Goal: Task Accomplishment & Management: Manage account settings

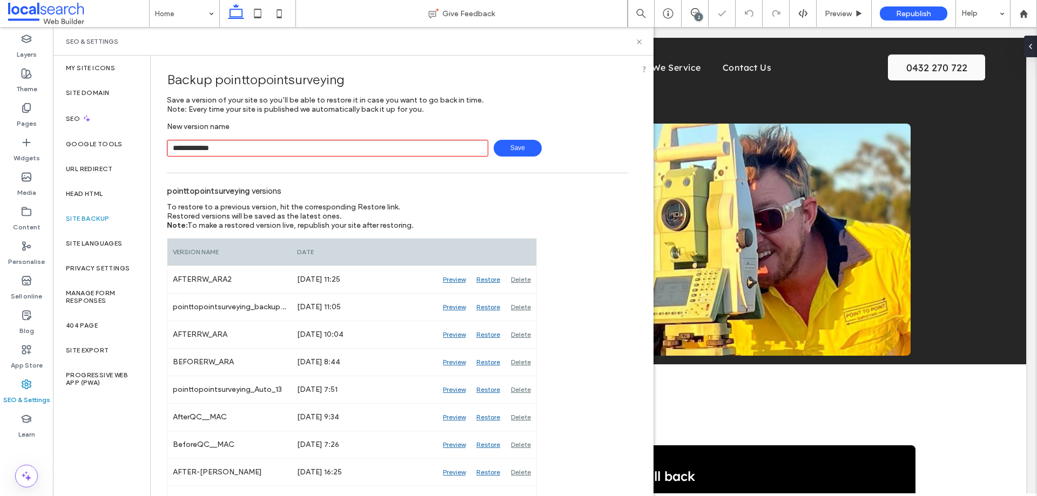
click at [210, 150] on input "**********" at bounding box center [327, 148] width 321 height 17
type input "**********"
click at [505, 149] on span "Save" at bounding box center [518, 148] width 48 height 17
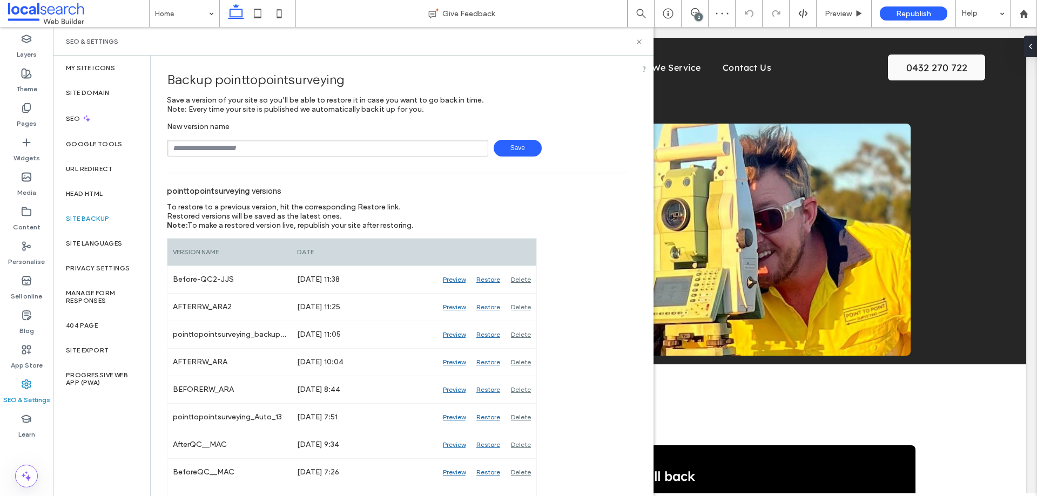
click at [643, 42] on div "SEO & Settings" at bounding box center [353, 41] width 601 height 29
click at [636, 41] on icon at bounding box center [639, 42] width 8 height 8
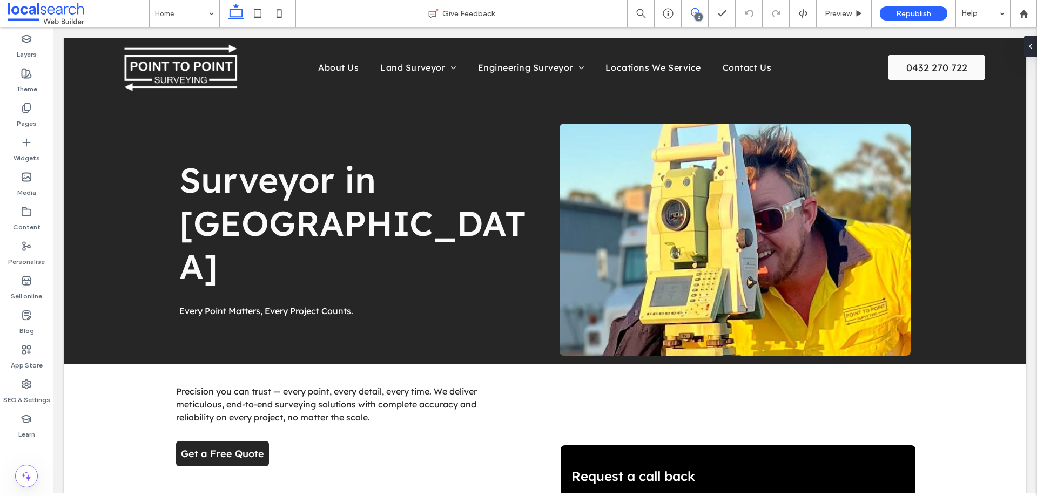
click at [699, 9] on span at bounding box center [695, 12] width 26 height 9
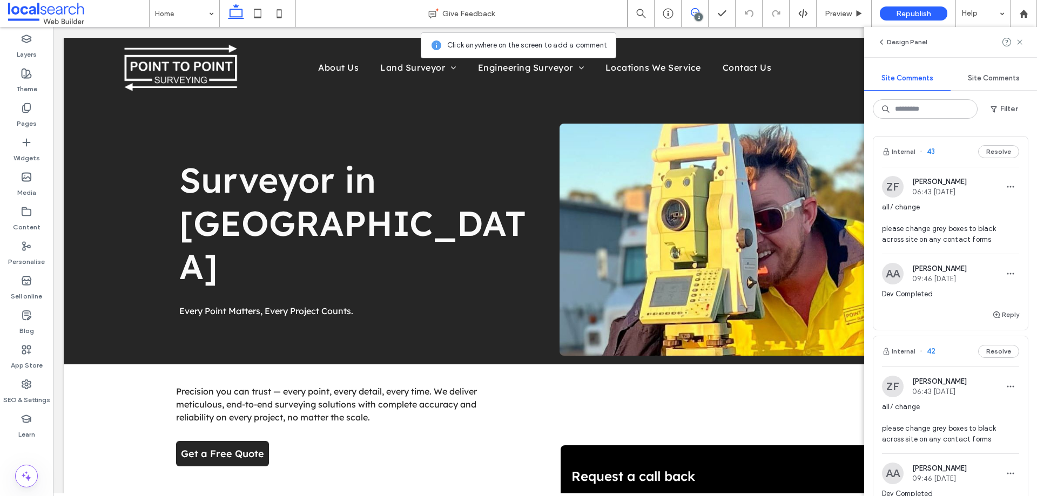
click at [946, 160] on div "Internal 43 Resolve" at bounding box center [950, 152] width 154 height 30
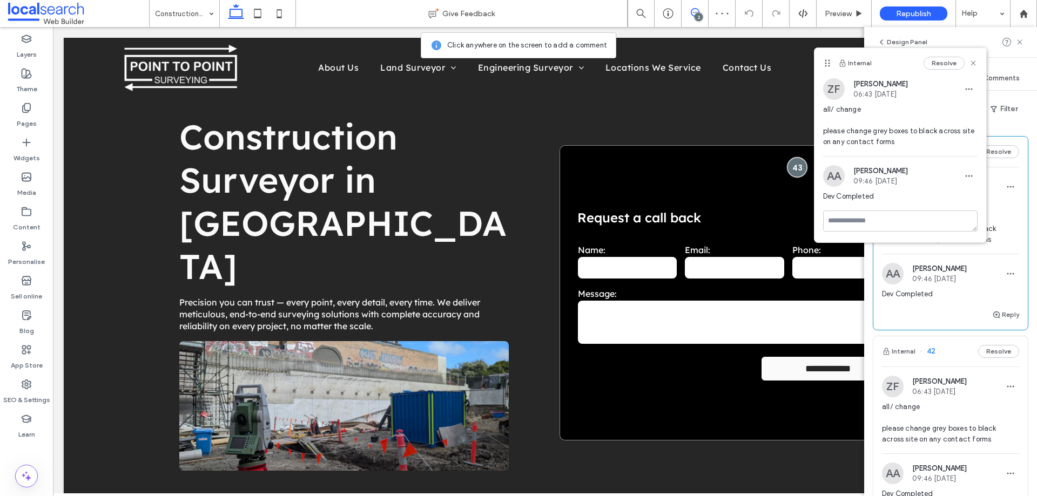
click at [793, 157] on div at bounding box center [797, 167] width 20 height 20
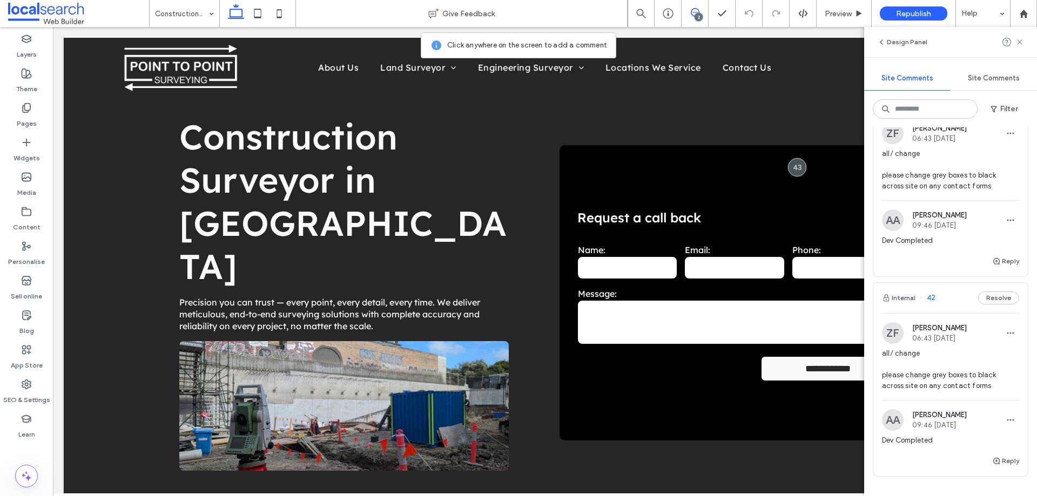
scroll to position [54, 0]
click at [945, 302] on div "Internal 42 Resolve" at bounding box center [950, 297] width 154 height 30
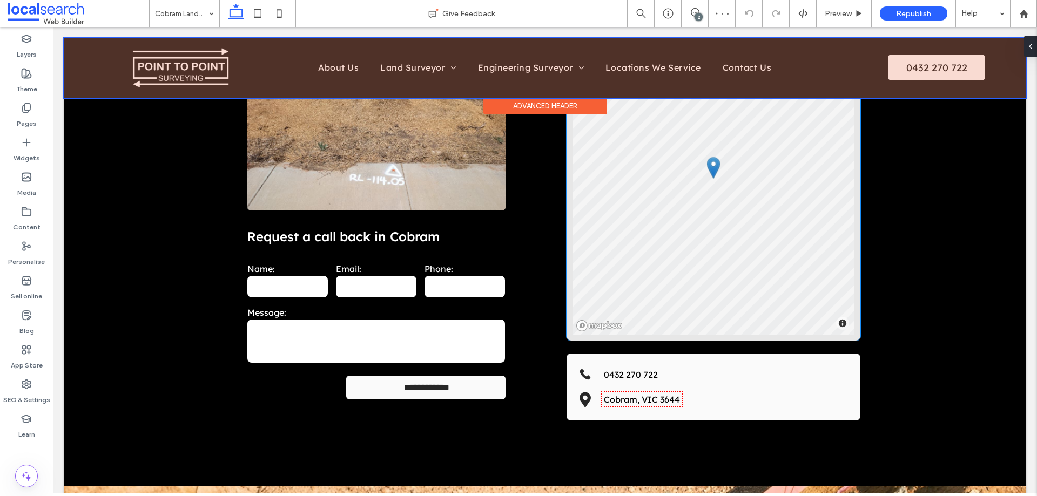
scroll to position [1128, 0]
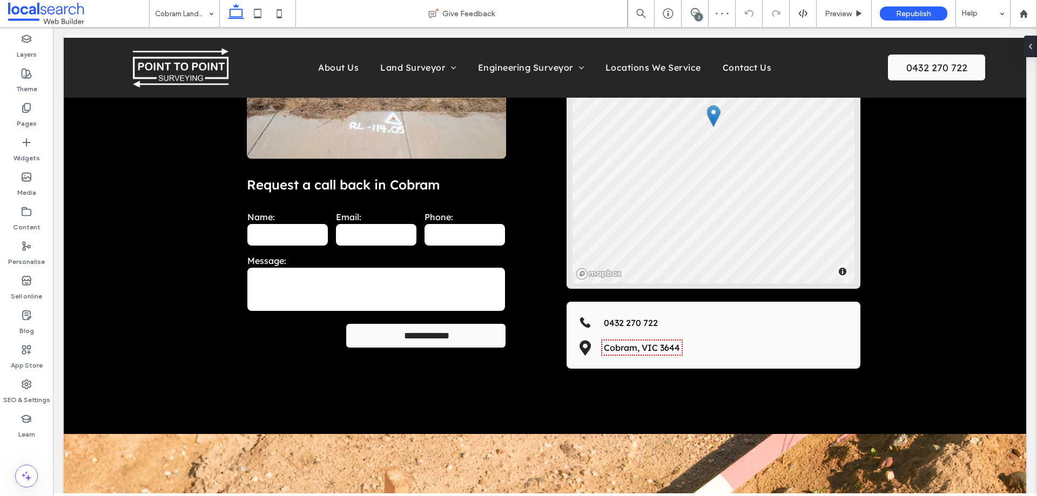
click at [695, 14] on div "2" at bounding box center [699, 17] width 8 height 8
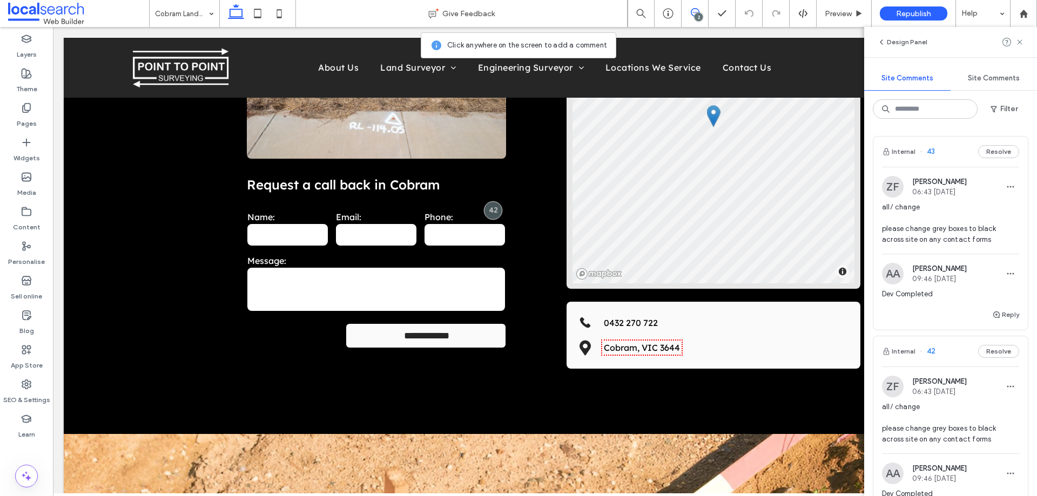
scroll to position [216, 0]
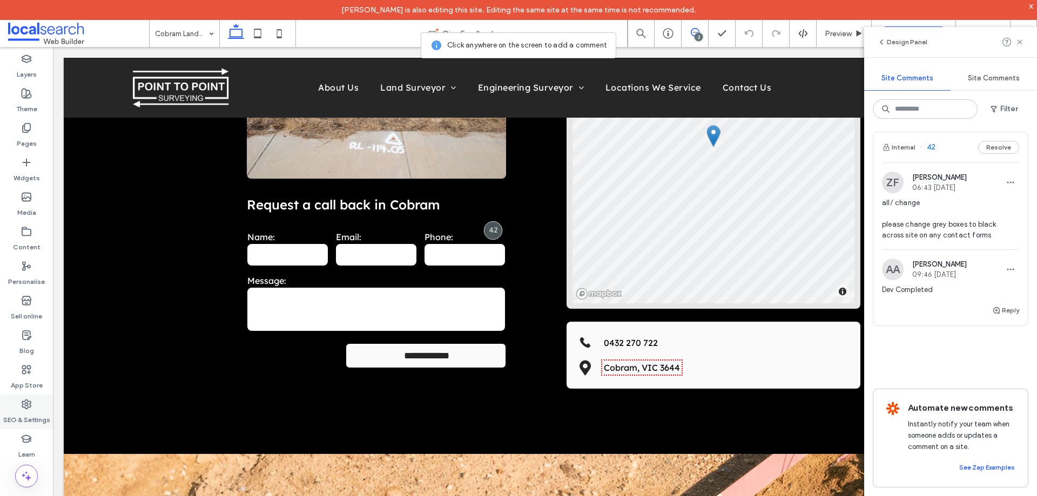
click at [25, 407] on use at bounding box center [26, 404] width 9 height 9
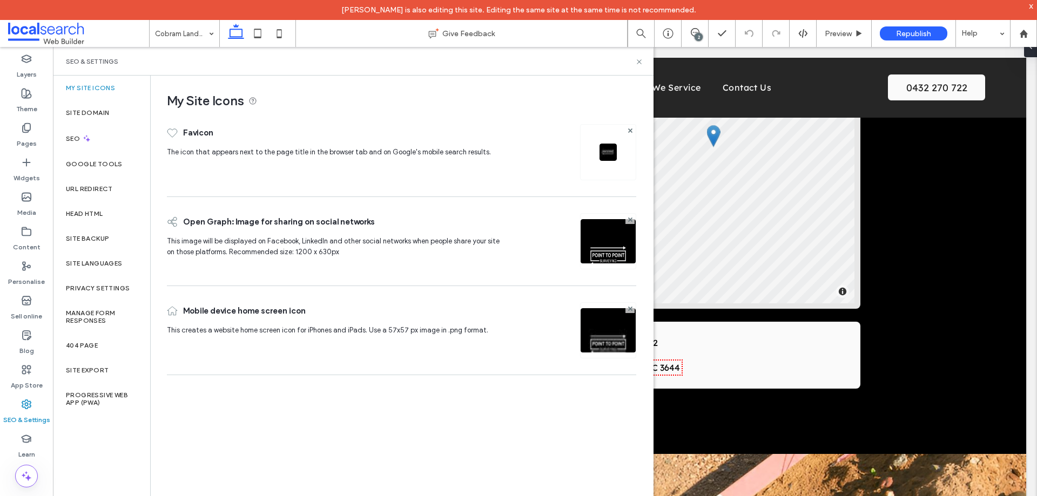
scroll to position [0, 0]
click at [113, 239] on div "Site backup" at bounding box center [101, 238] width 97 height 25
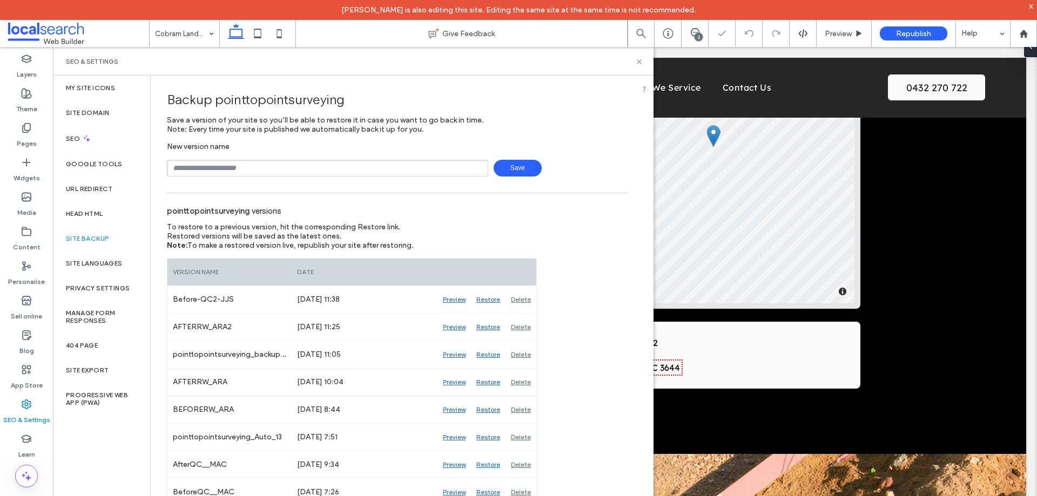
drag, startPoint x: 249, startPoint y: 163, endPoint x: 247, endPoint y: 169, distance: 5.8
click at [249, 163] on input "text" at bounding box center [327, 168] width 321 height 17
type input "**********"
drag, startPoint x: 639, startPoint y: 63, endPoint x: 588, endPoint y: 16, distance: 69.9
click at [639, 63] on icon at bounding box center [639, 62] width 8 height 8
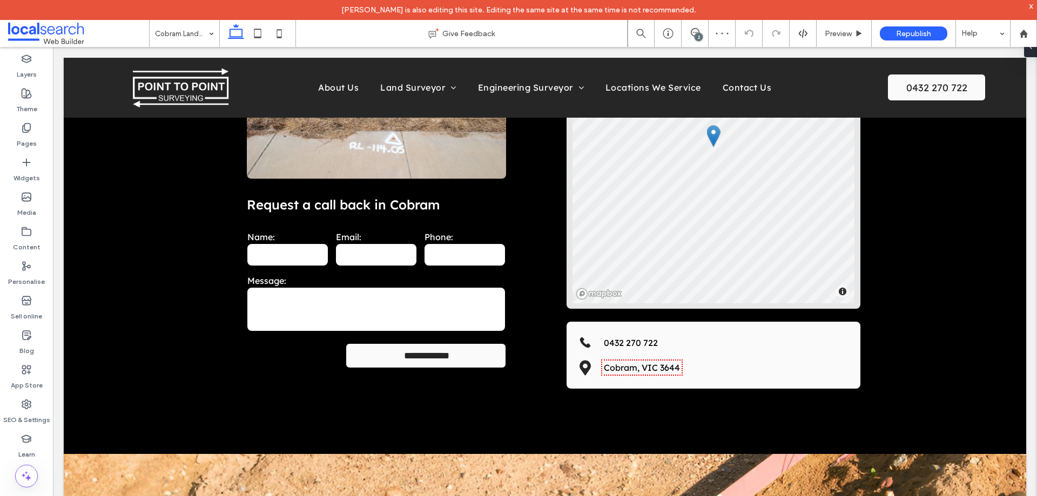
click at [698, 33] on div "2" at bounding box center [699, 37] width 8 height 8
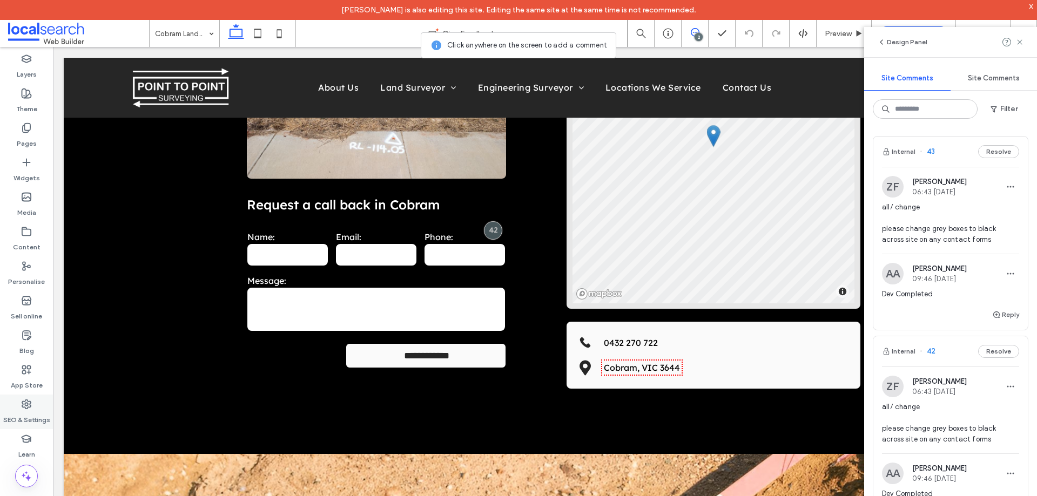
click at [30, 409] on icon at bounding box center [26, 404] width 11 height 11
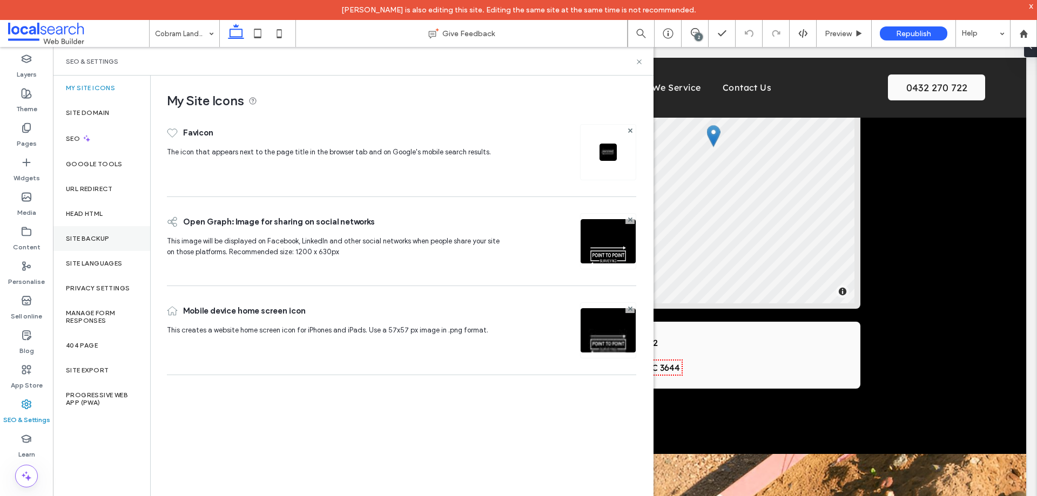
click at [90, 234] on div "Site backup" at bounding box center [101, 238] width 97 height 25
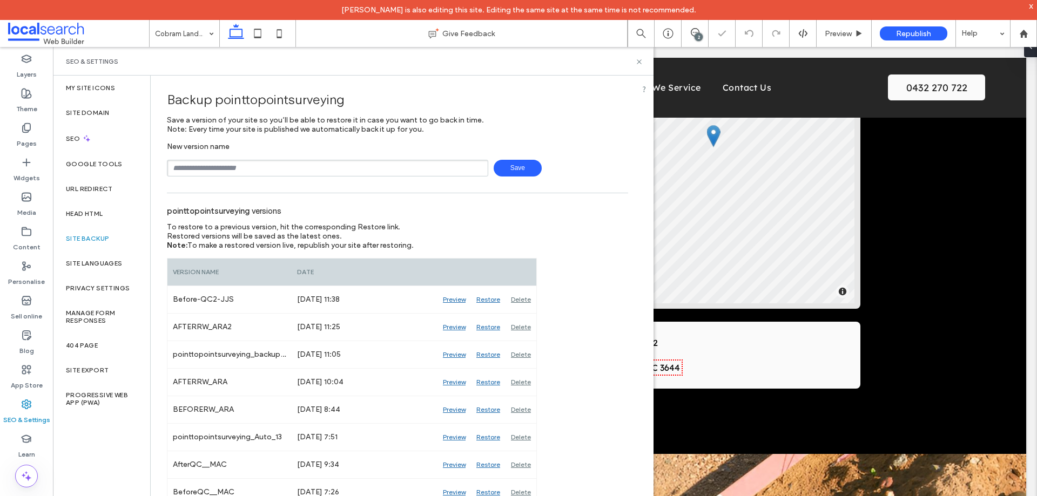
click at [253, 171] on input "text" at bounding box center [327, 168] width 321 height 17
click at [457, 410] on div "Preview" at bounding box center [453, 409] width 33 height 27
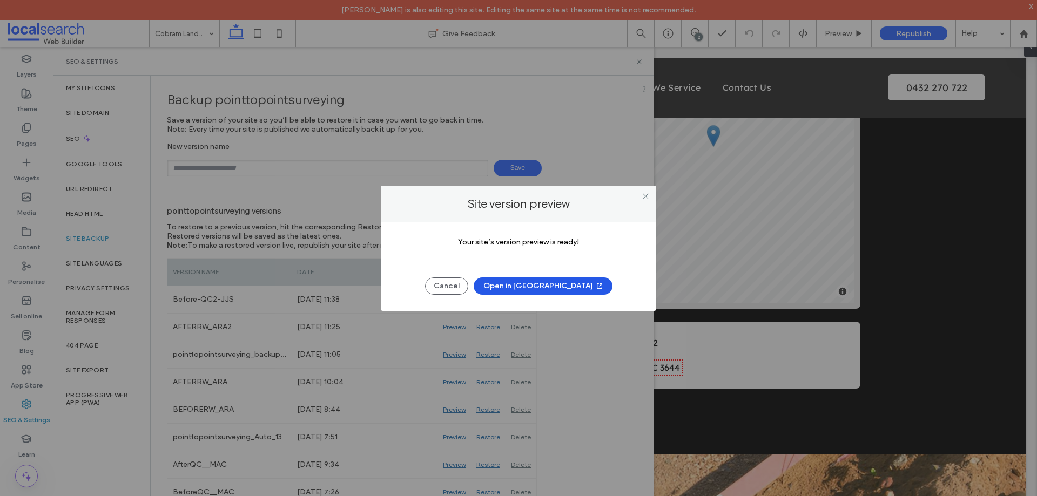
click at [542, 288] on button "Open in New Tab" at bounding box center [543, 286] width 139 height 17
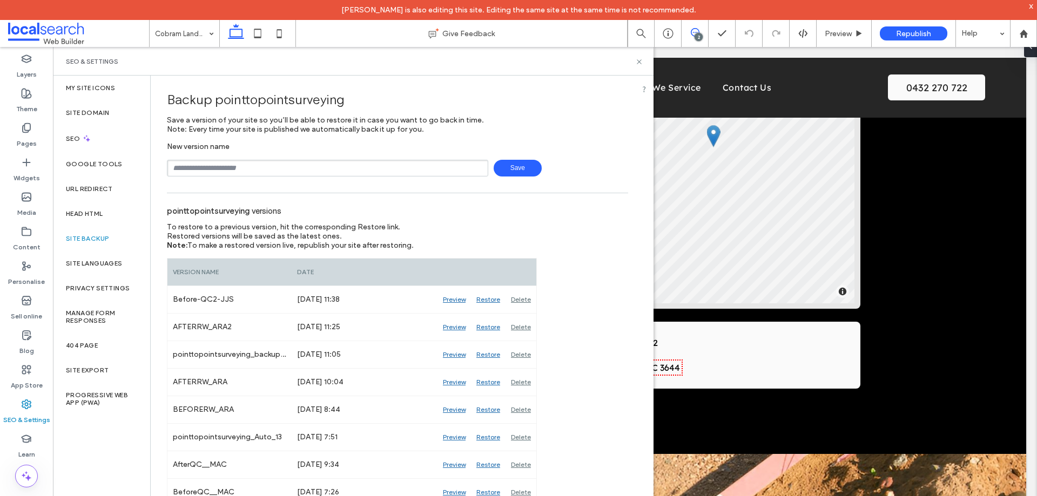
click at [695, 29] on icon at bounding box center [695, 32] width 9 height 9
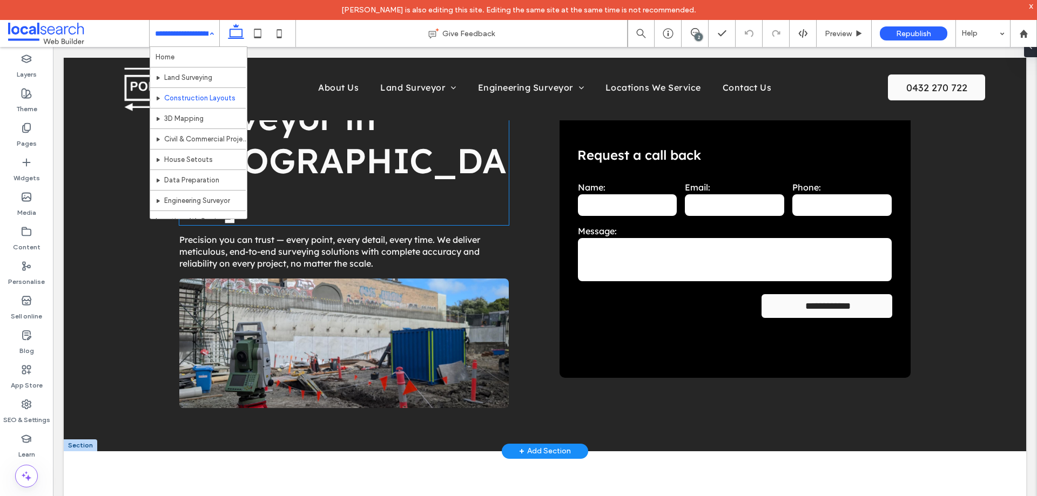
scroll to position [216, 0]
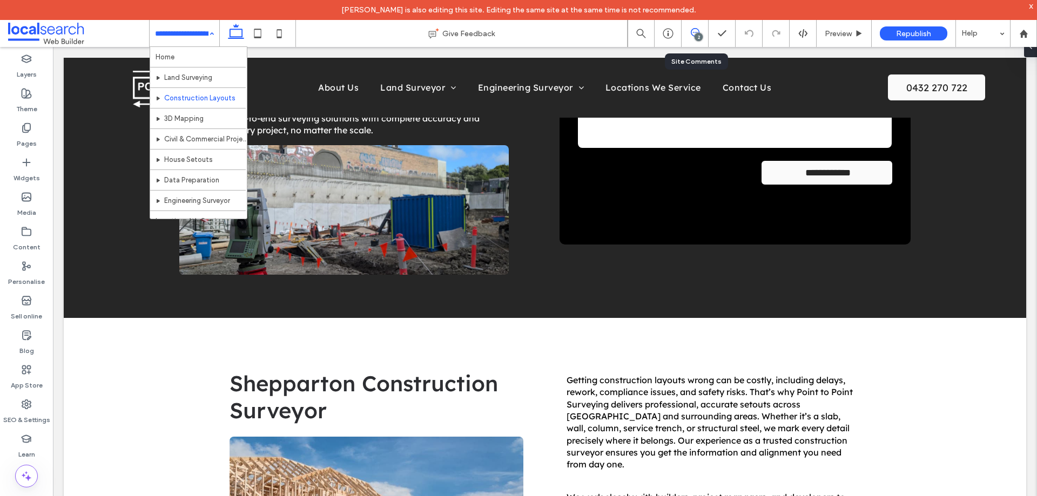
click at [694, 32] on icon at bounding box center [695, 32] width 9 height 9
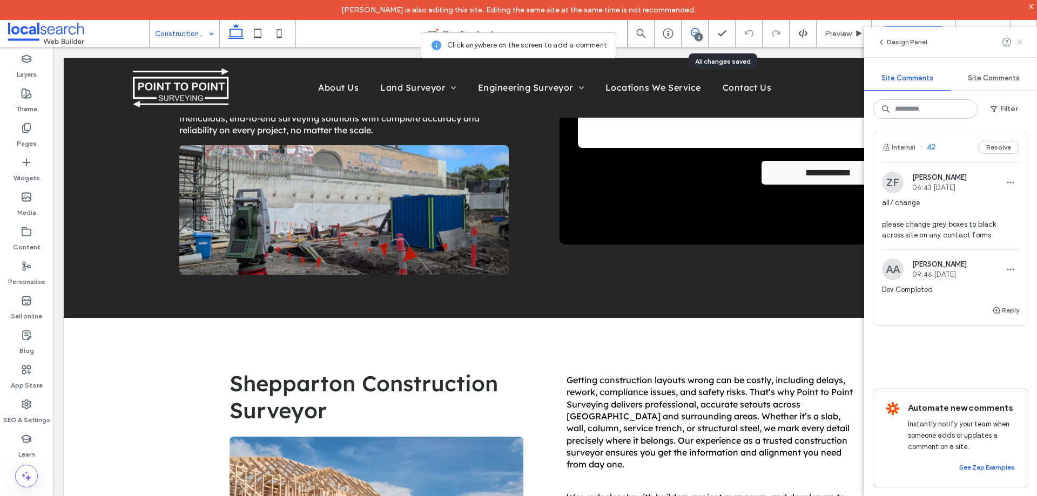
click at [1022, 42] on icon at bounding box center [1019, 42] width 9 height 9
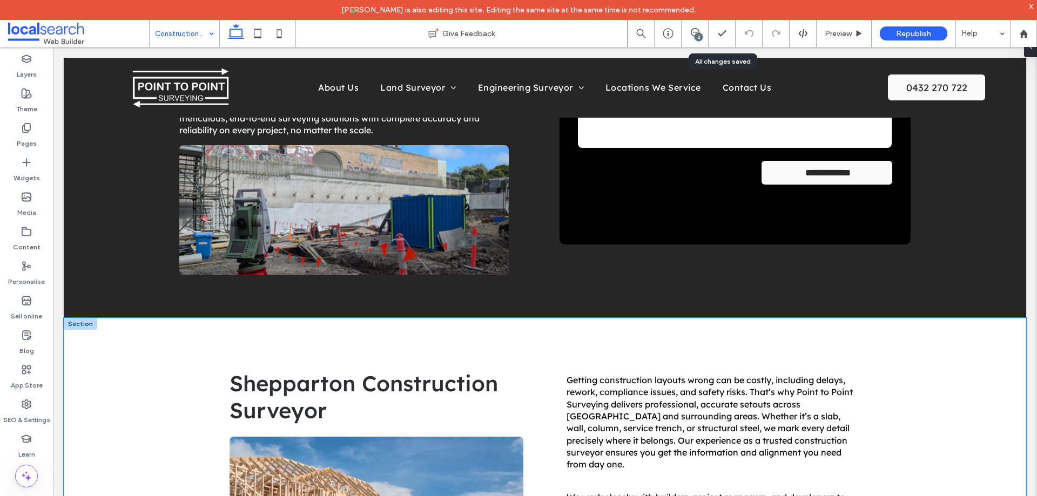
scroll to position [0, 0]
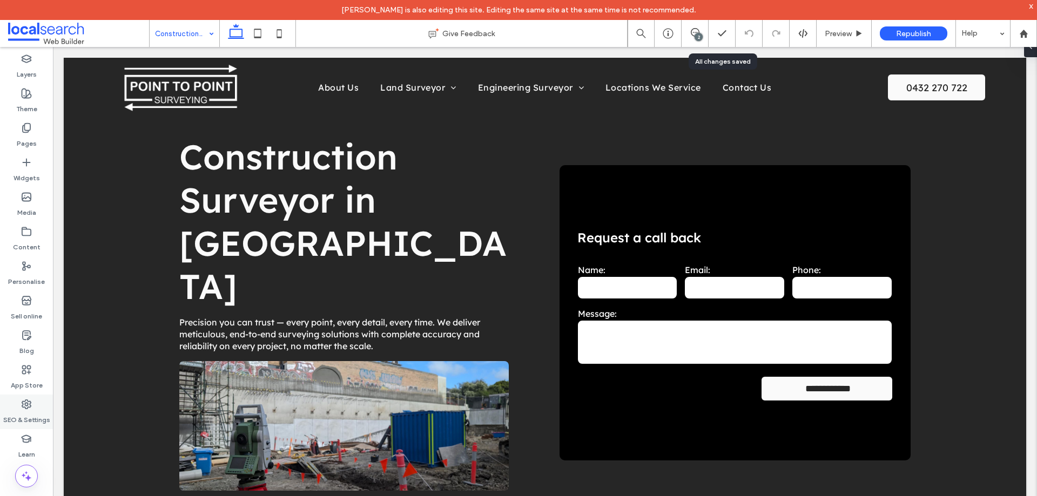
drag, startPoint x: 29, startPoint y: 406, endPoint x: 6, endPoint y: 362, distance: 48.8
click at [29, 406] on icon at bounding box center [26, 404] width 11 height 11
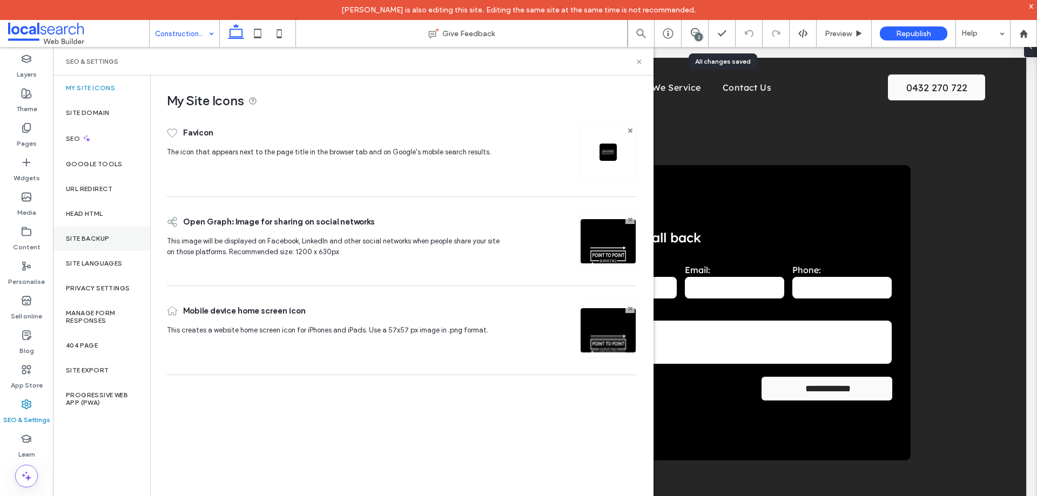
click at [117, 240] on div "Site backup" at bounding box center [101, 238] width 97 height 25
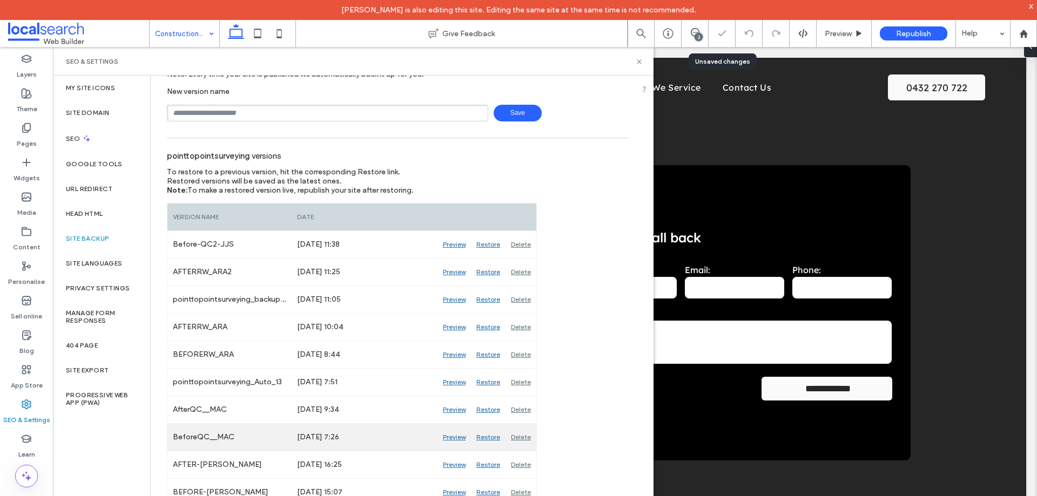
scroll to position [108, 0]
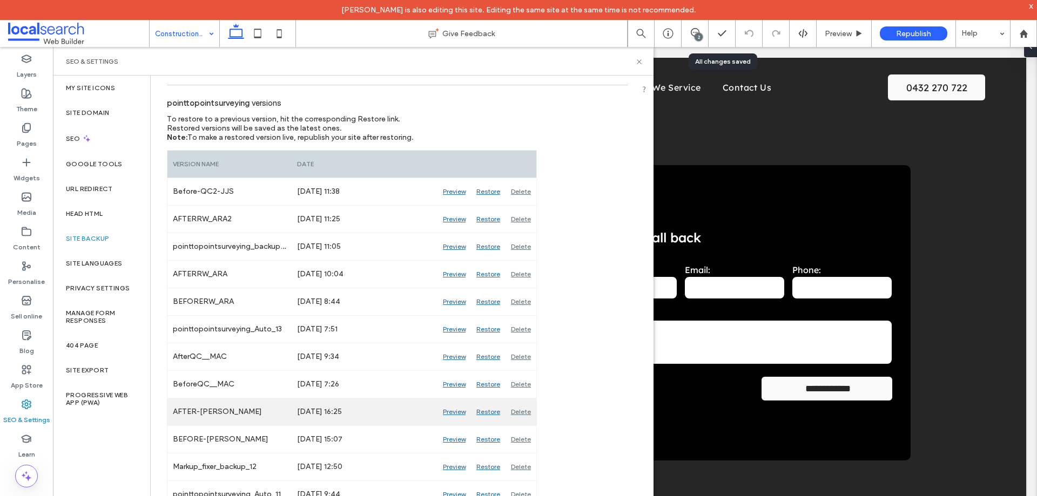
click at [457, 405] on div "Preview" at bounding box center [453, 412] width 33 height 27
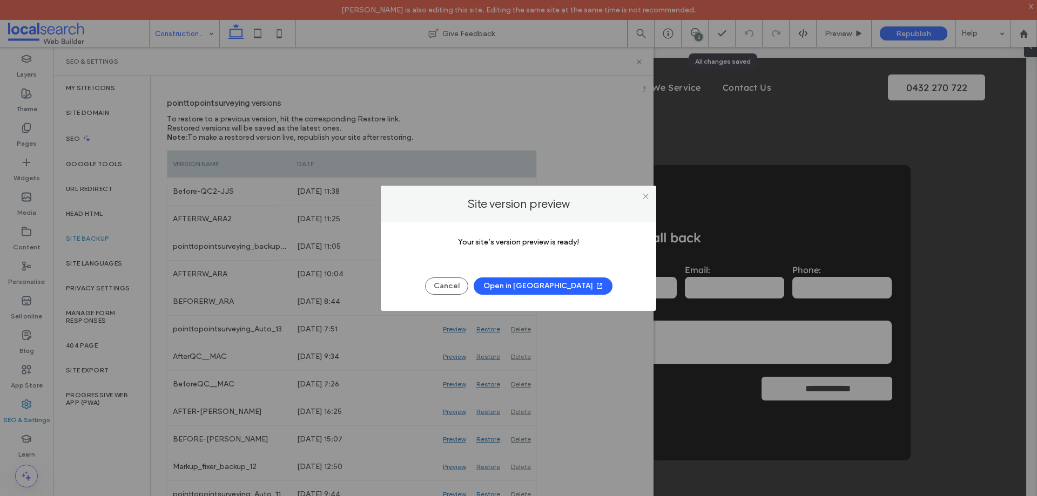
click at [535, 285] on button "Open in New Tab" at bounding box center [543, 286] width 139 height 17
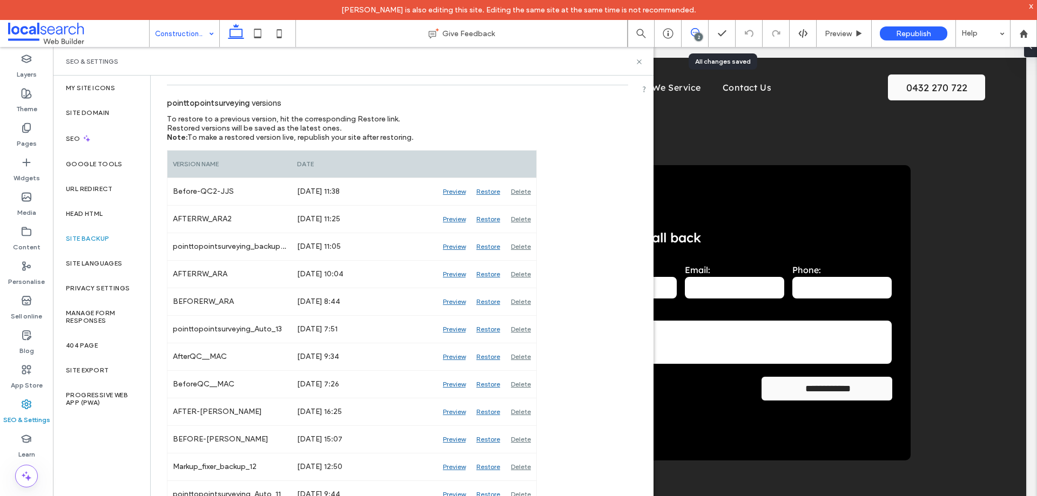
click at [697, 31] on icon at bounding box center [695, 32] width 9 height 9
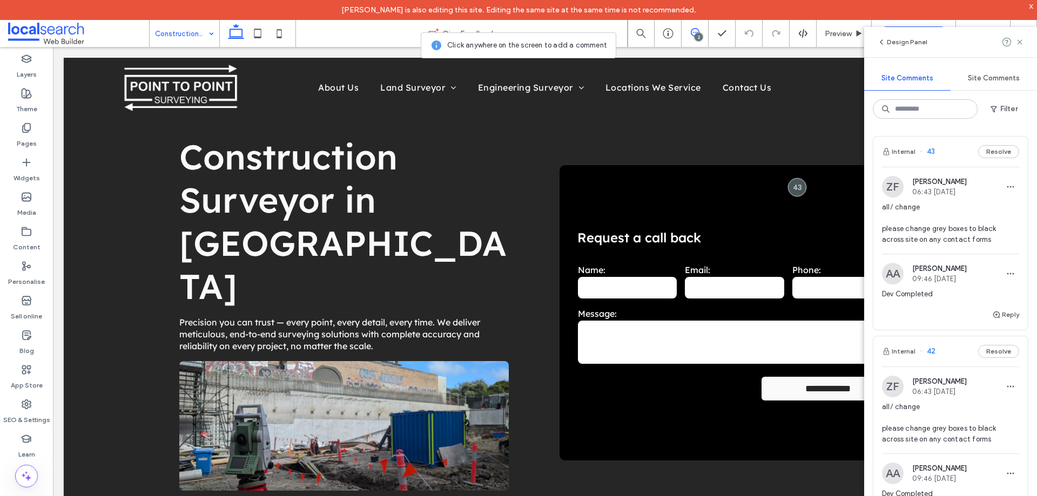
click at [949, 154] on div "Internal 43 Resolve" at bounding box center [950, 152] width 154 height 30
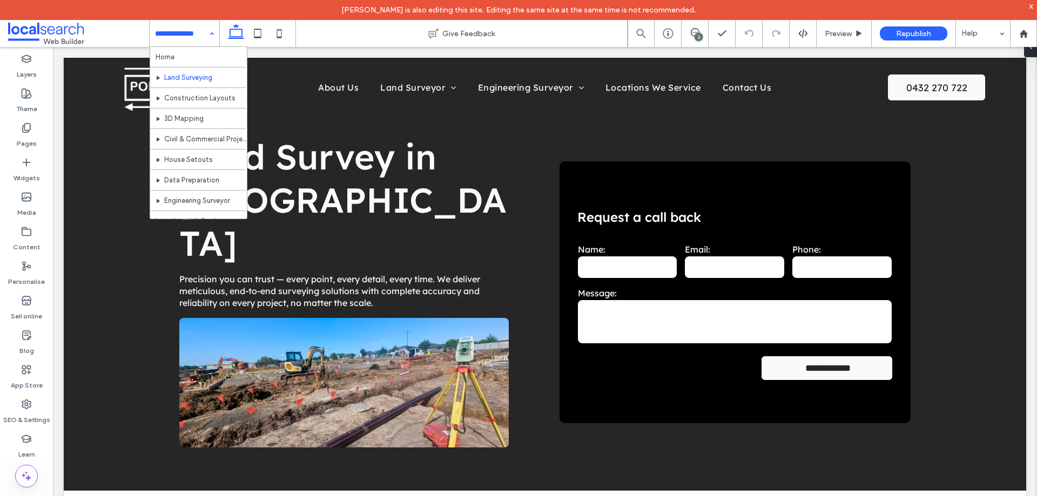
click at [212, 36] on div "Home Land Surveying Construction Layouts 3D Mapping Civil & Commercial Projects…" at bounding box center [185, 33] width 70 height 27
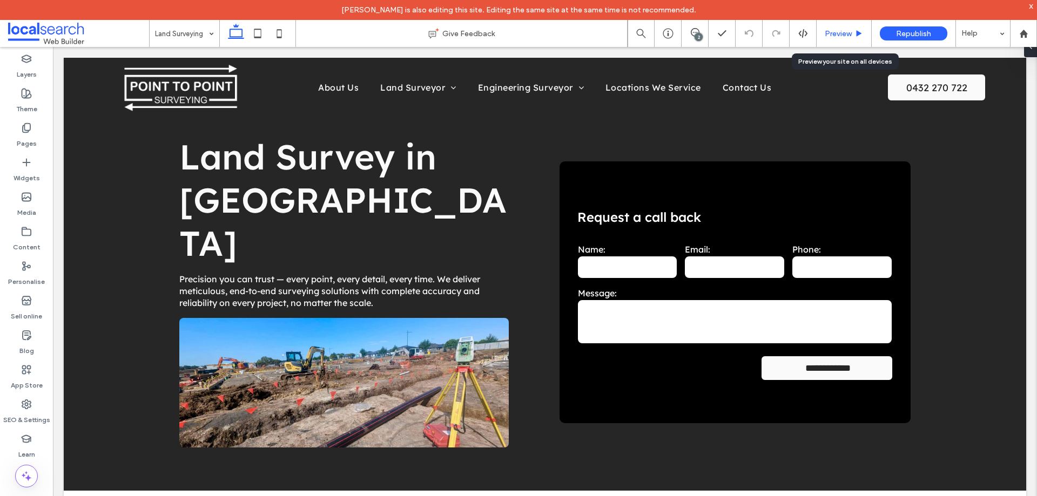
click at [848, 35] on span "Preview" at bounding box center [838, 33] width 27 height 9
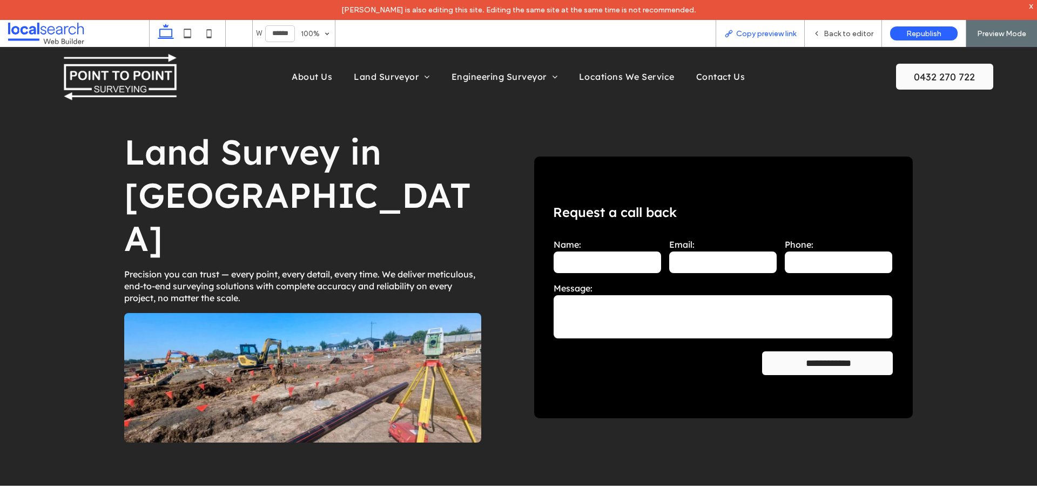
click at [775, 27] on div "Copy preview link" at bounding box center [760, 33] width 89 height 27
click at [774, 28] on div "Copy preview link" at bounding box center [760, 33] width 89 height 27
click at [775, 37] on span "Copy preview link" at bounding box center [766, 33] width 60 height 9
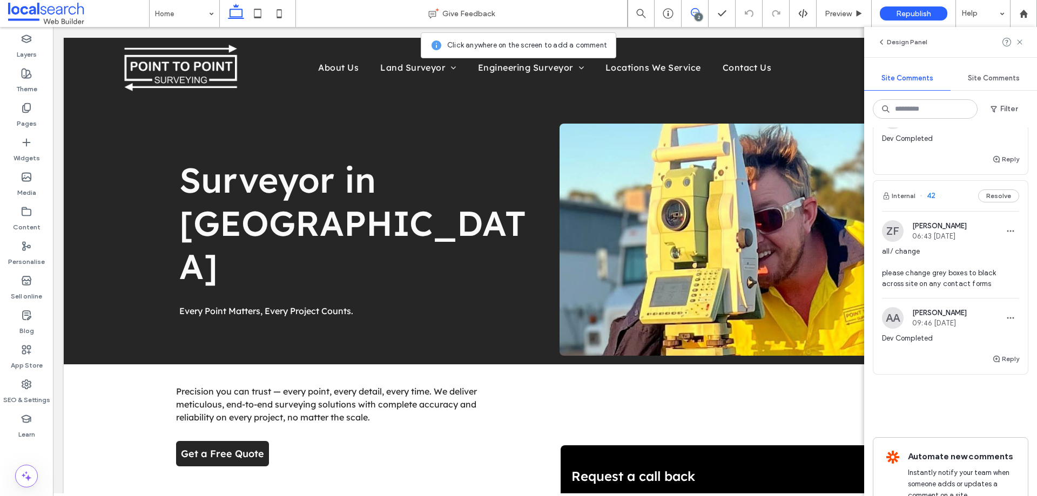
scroll to position [162, 0]
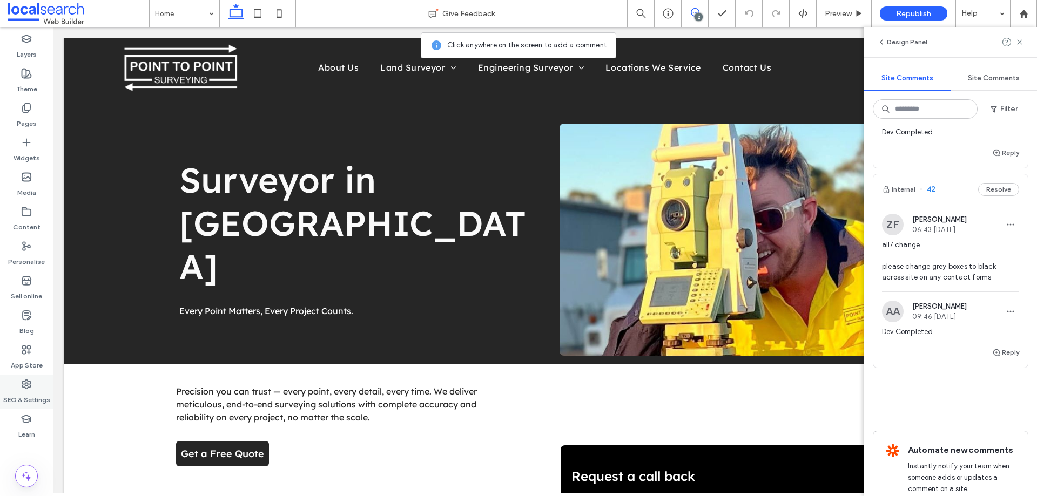
click at [34, 388] on div "SEO & Settings" at bounding box center [26, 392] width 53 height 35
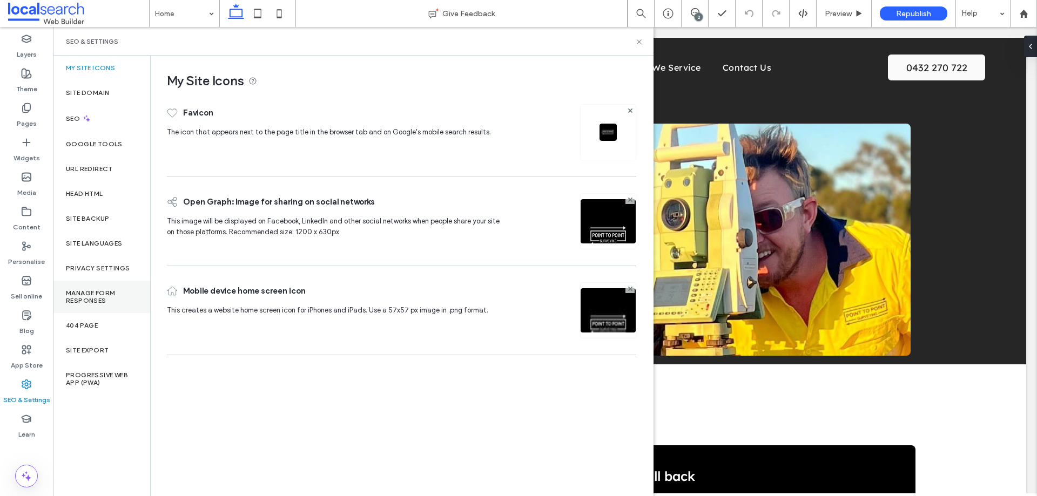
scroll to position [0, 0]
click at [89, 219] on label "Site backup" at bounding box center [87, 219] width 43 height 8
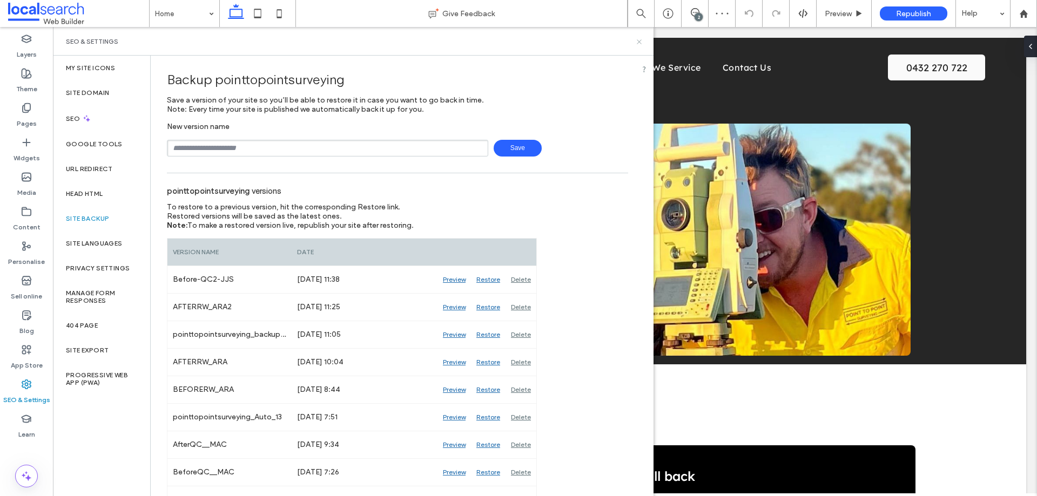
click at [637, 38] on icon at bounding box center [639, 42] width 8 height 8
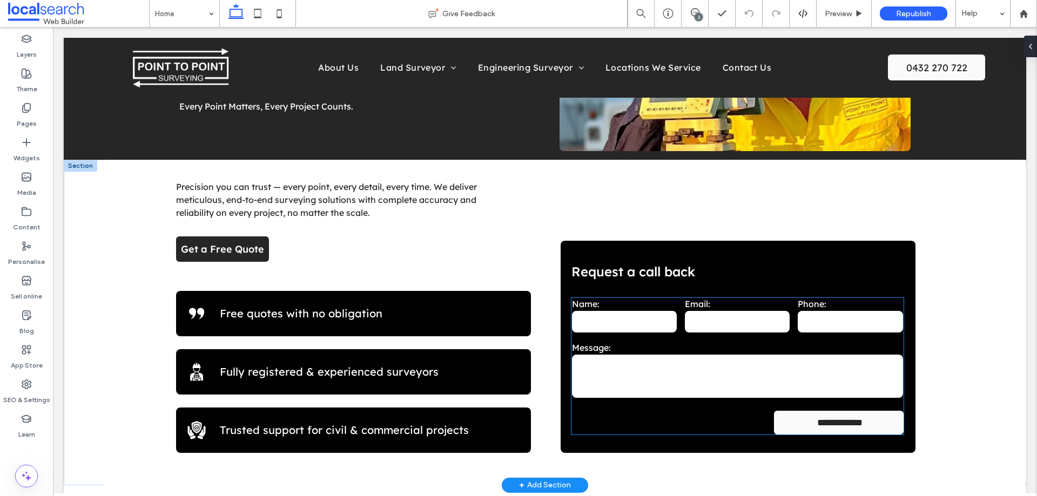
scroll to position [216, 0]
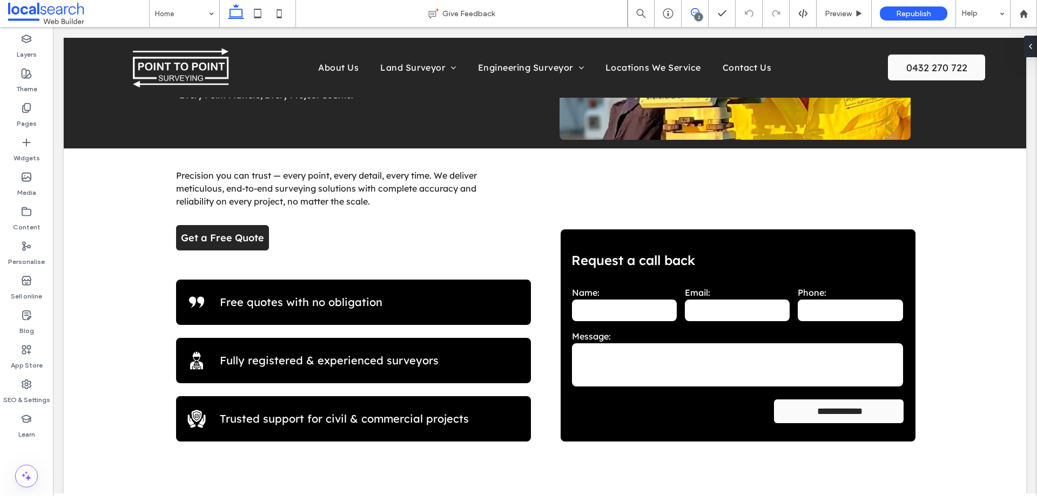
click at [698, 8] on icon at bounding box center [695, 12] width 9 height 9
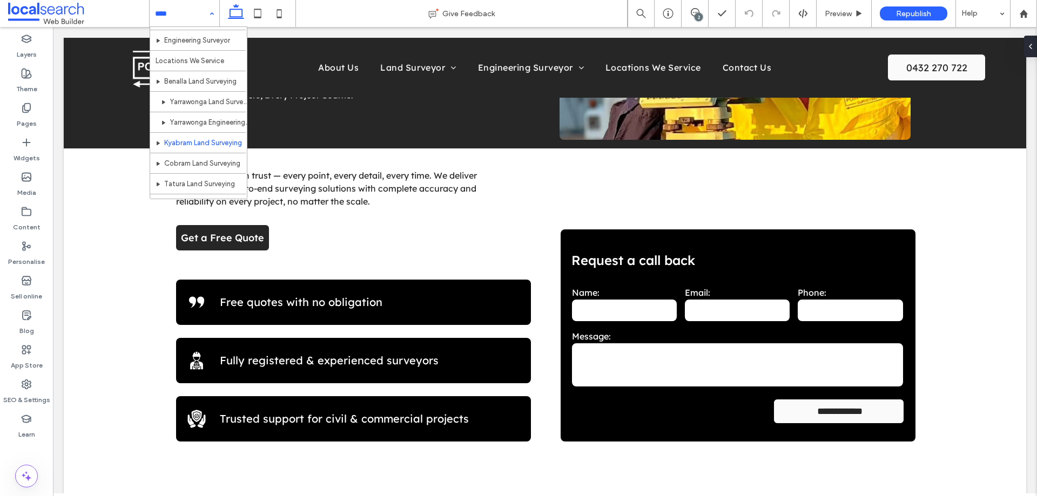
scroll to position [155, 0]
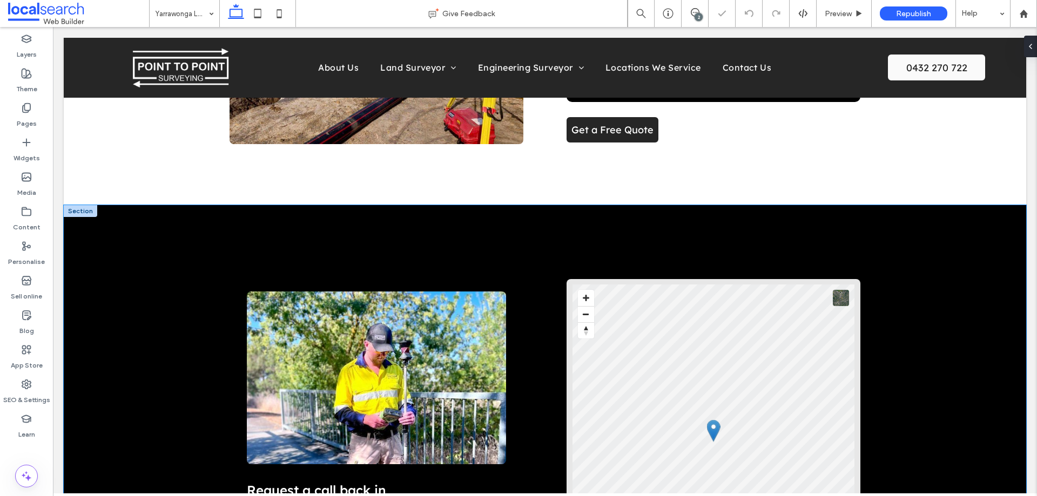
scroll to position [1080, 0]
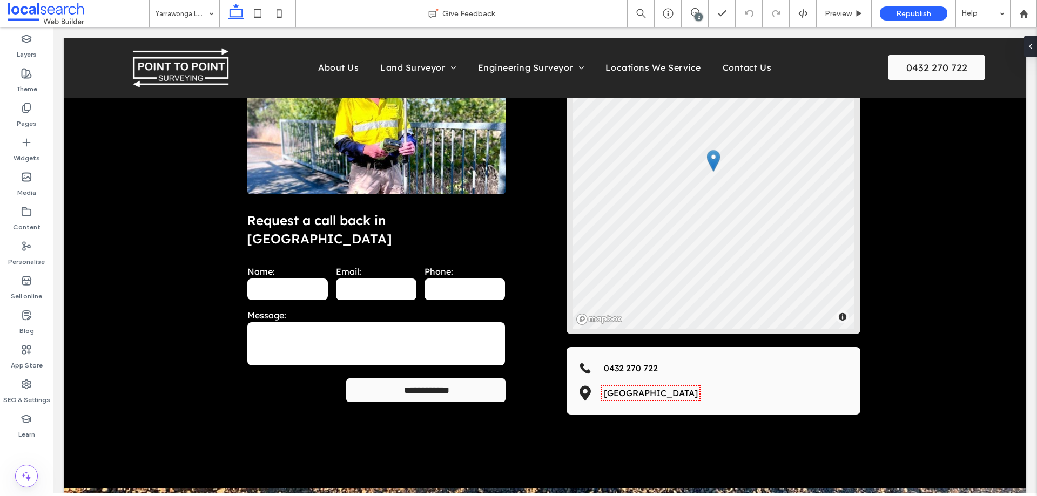
type input "**********"
type textarea "**********"
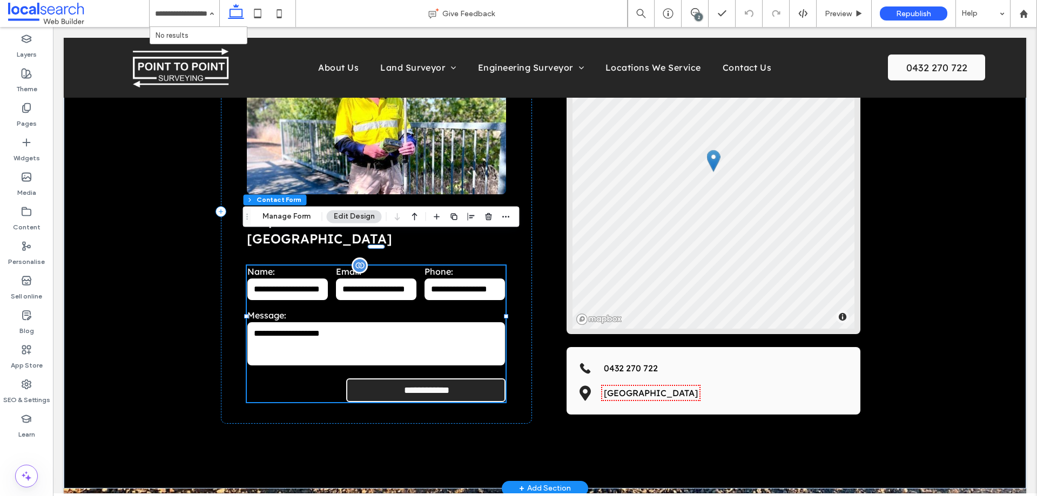
type input "*"
type input "***"
type input "*"
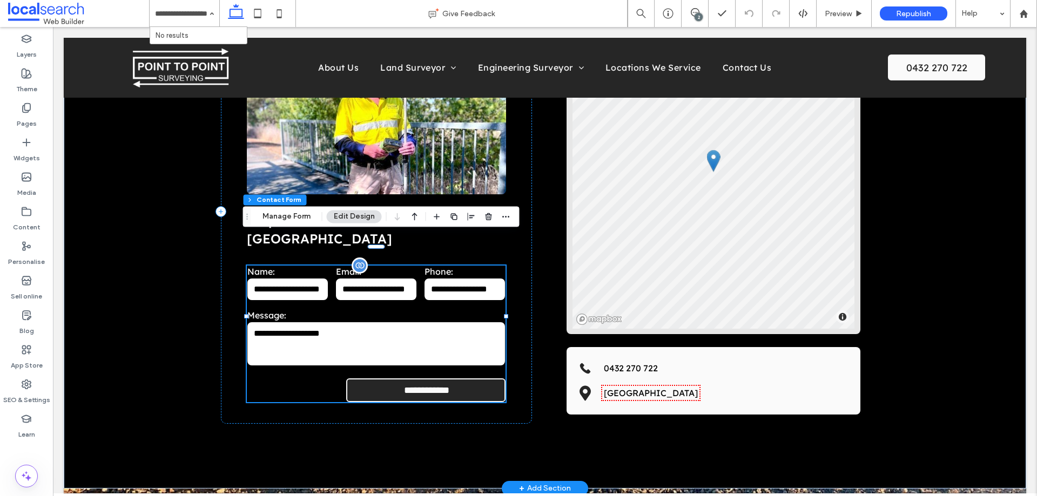
type input "***"
type input "*"
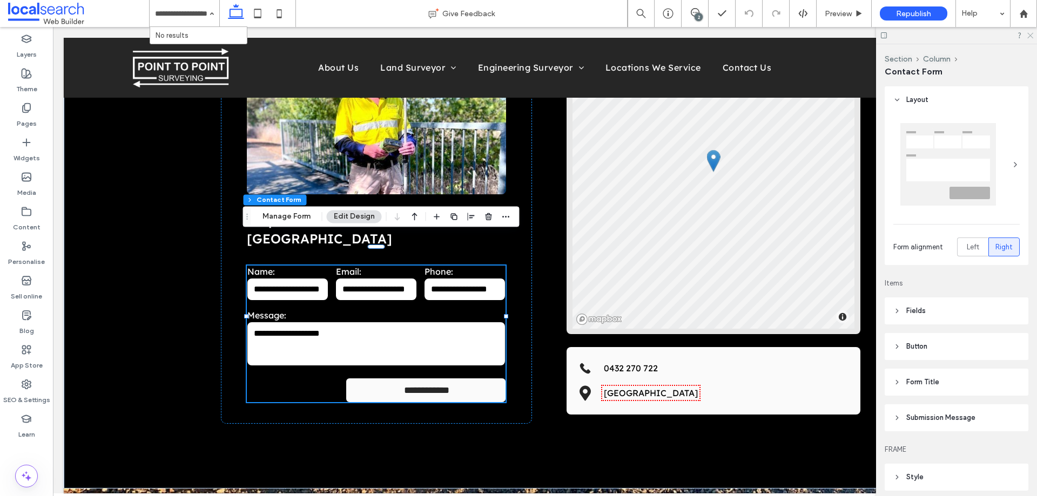
click at [1032, 36] on icon at bounding box center [1029, 34] width 7 height 7
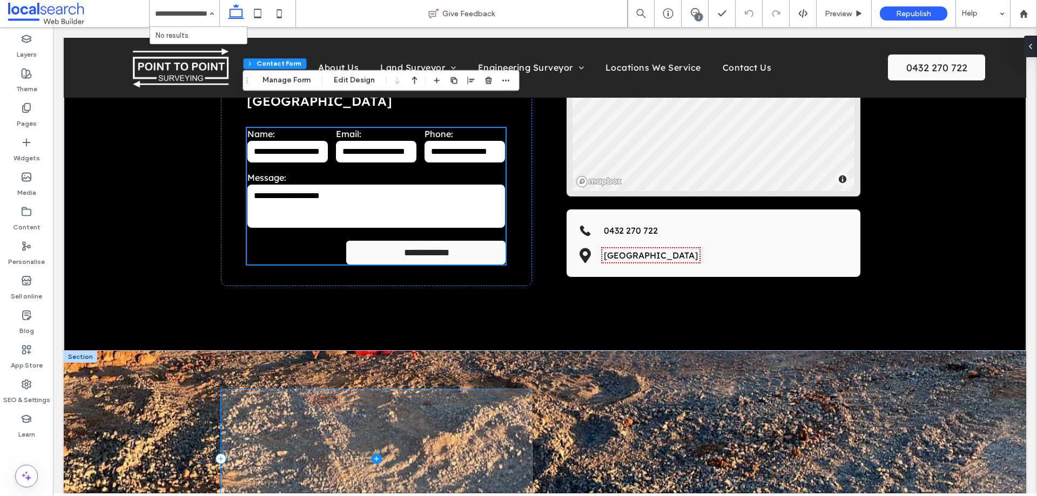
scroll to position [918, 0]
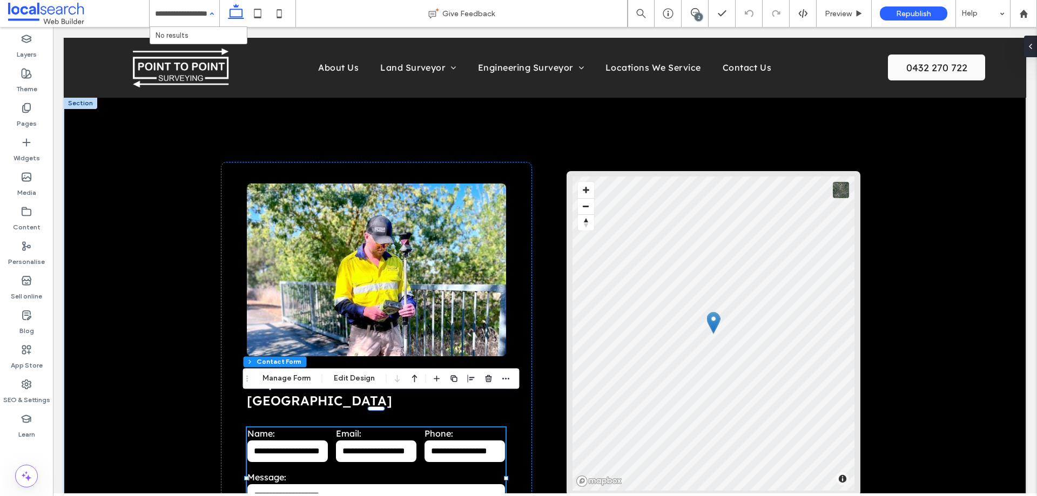
click at [211, 16] on span at bounding box center [212, 14] width 4 height 4
click at [199, 12] on input "**********" at bounding box center [181, 13] width 53 height 27
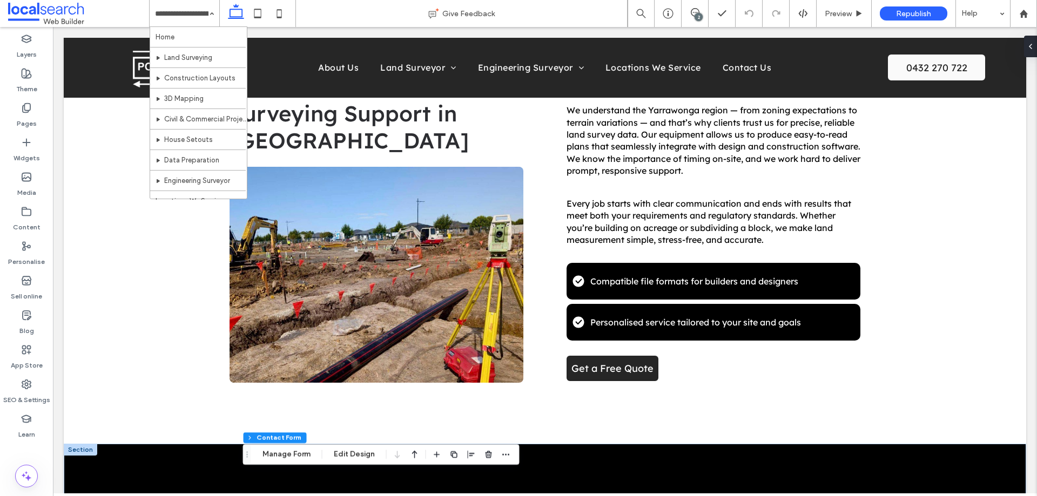
scroll to position [486, 0]
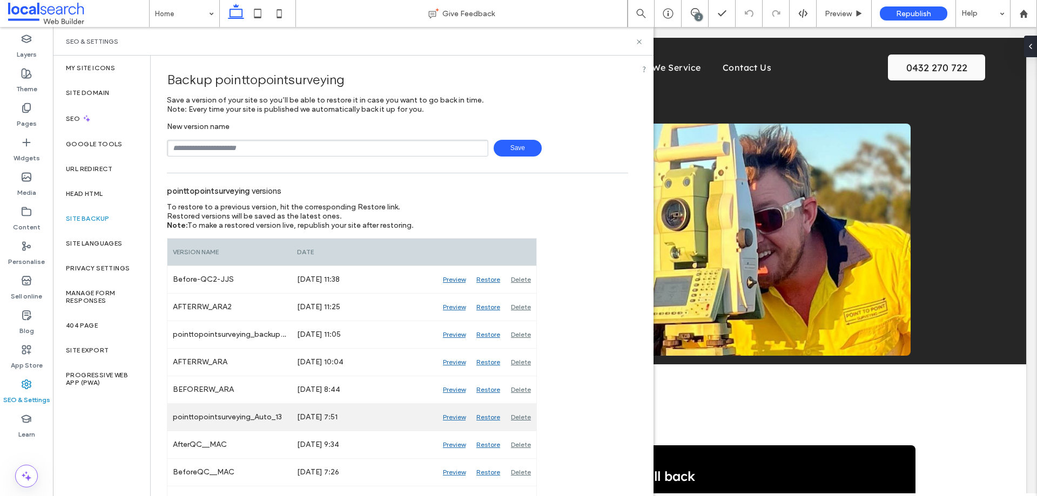
click at [456, 417] on div "Preview" at bounding box center [453, 417] width 33 height 27
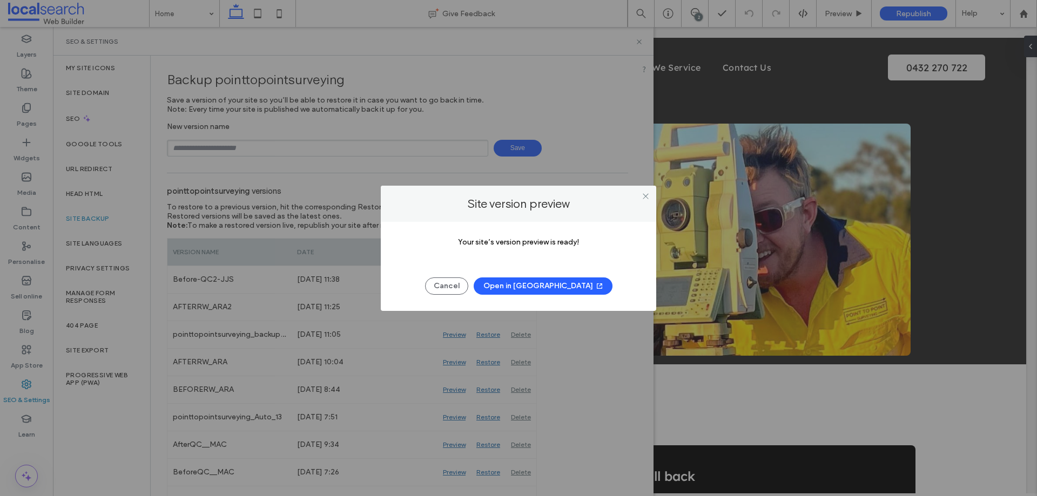
click at [542, 287] on button "Open in New Tab" at bounding box center [543, 286] width 139 height 17
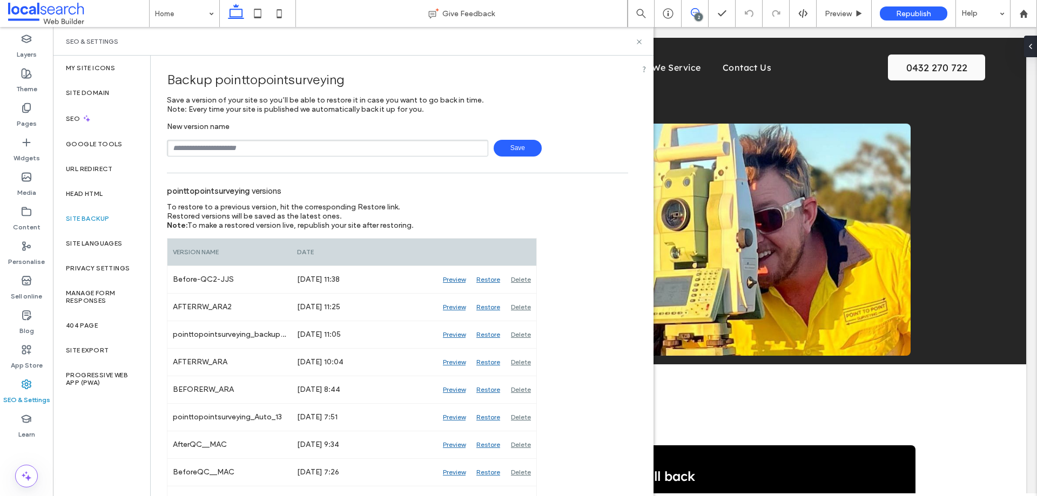
click at [701, 10] on span at bounding box center [695, 12] width 26 height 9
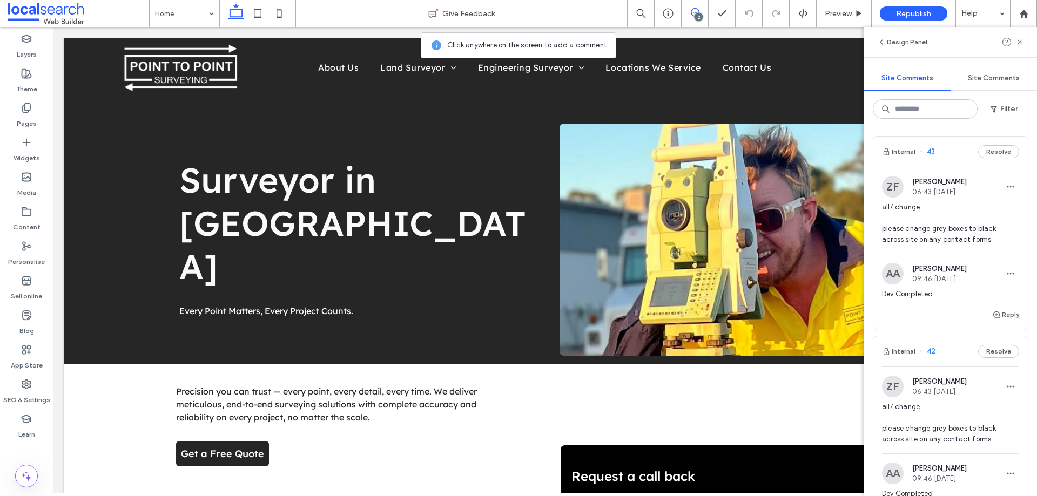
click at [952, 153] on div "Internal 43 Resolve" at bounding box center [950, 152] width 154 height 30
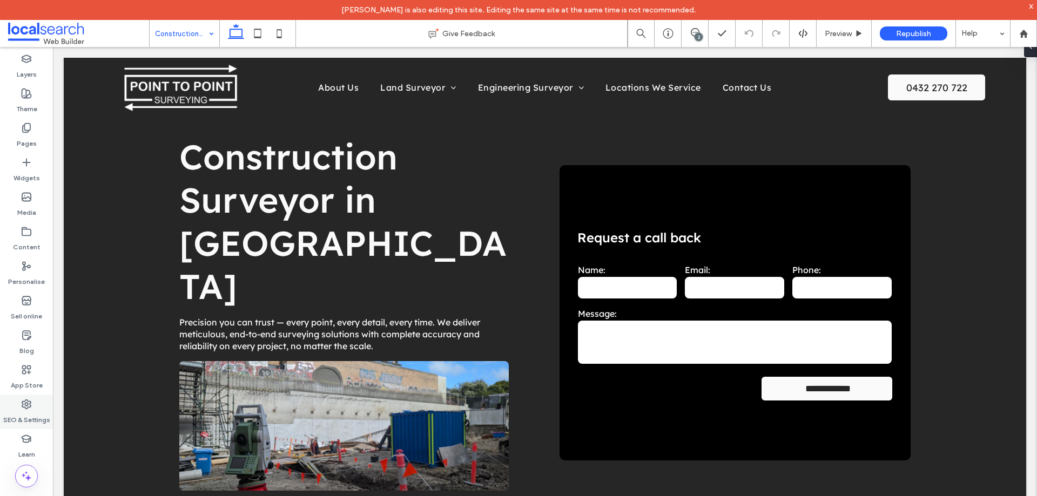
click at [30, 412] on label "SEO & Settings" at bounding box center [26, 417] width 47 height 15
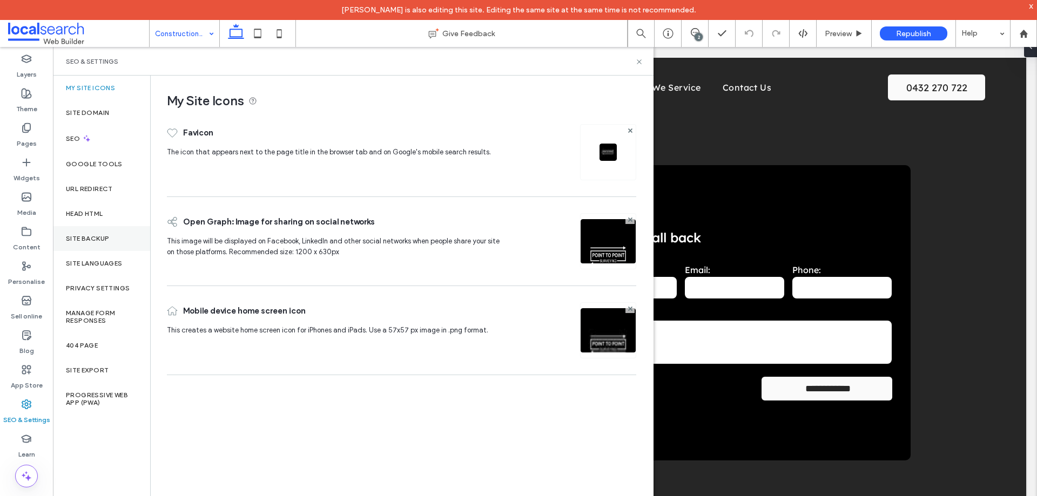
click at [111, 236] on div "Site backup" at bounding box center [101, 238] width 97 height 25
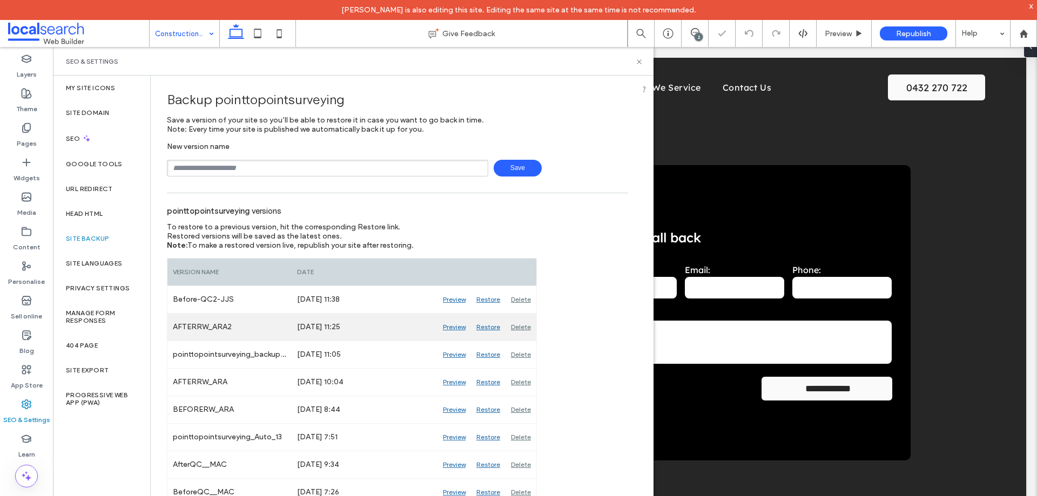
click at [454, 326] on div "Preview" at bounding box center [453, 327] width 33 height 27
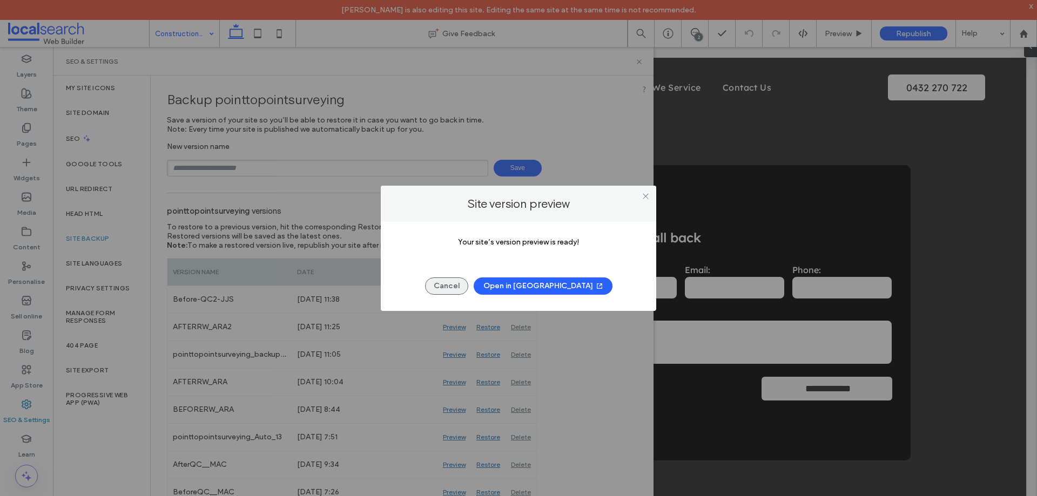
click at [468, 292] on button "Cancel" at bounding box center [446, 286] width 43 height 17
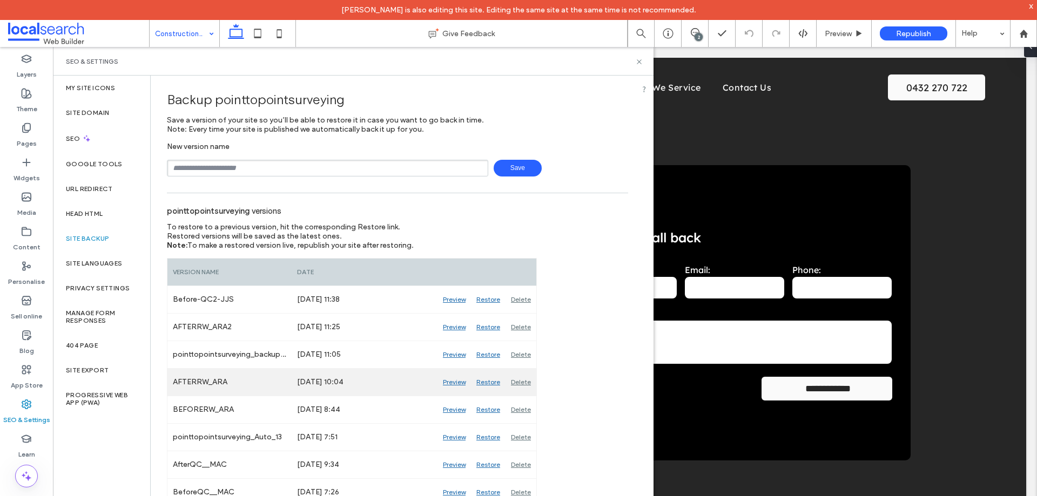
click at [454, 380] on div "Preview" at bounding box center [453, 382] width 33 height 27
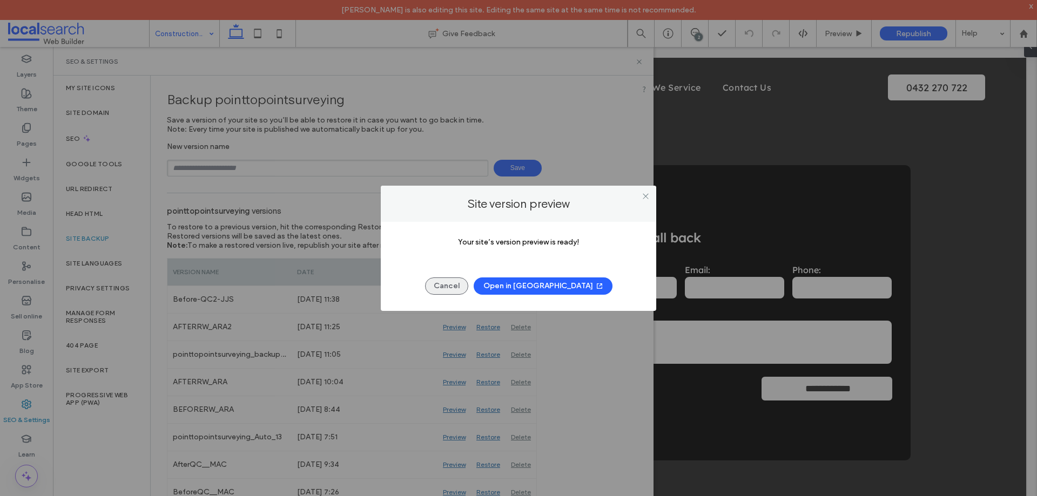
click at [468, 293] on button "Cancel" at bounding box center [446, 286] width 43 height 17
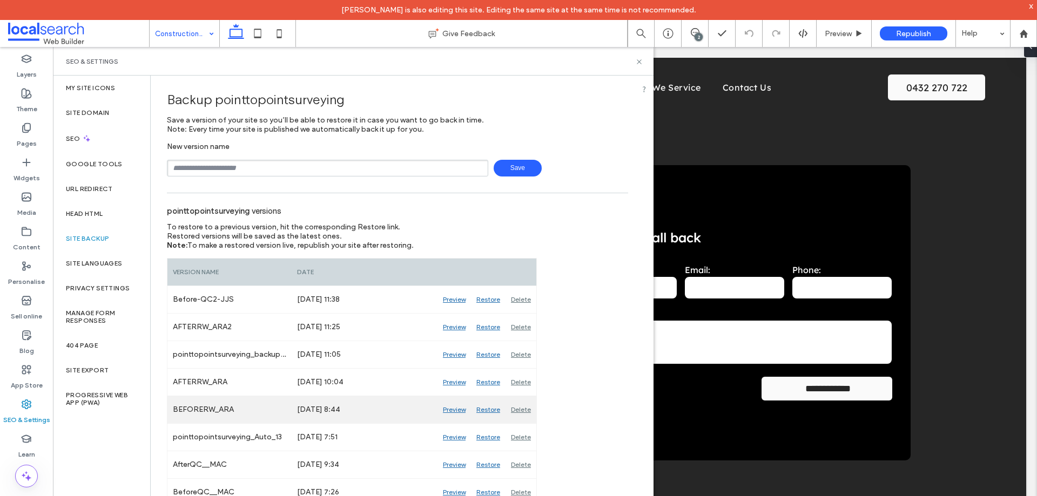
click at [452, 408] on div "Preview" at bounding box center [453, 409] width 33 height 27
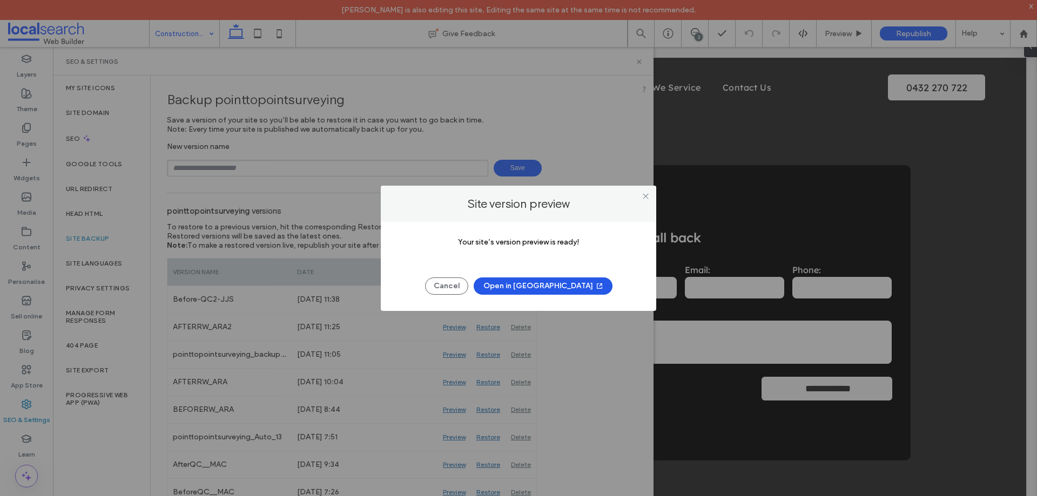
click at [543, 288] on button "Open in New Tab" at bounding box center [543, 286] width 139 height 17
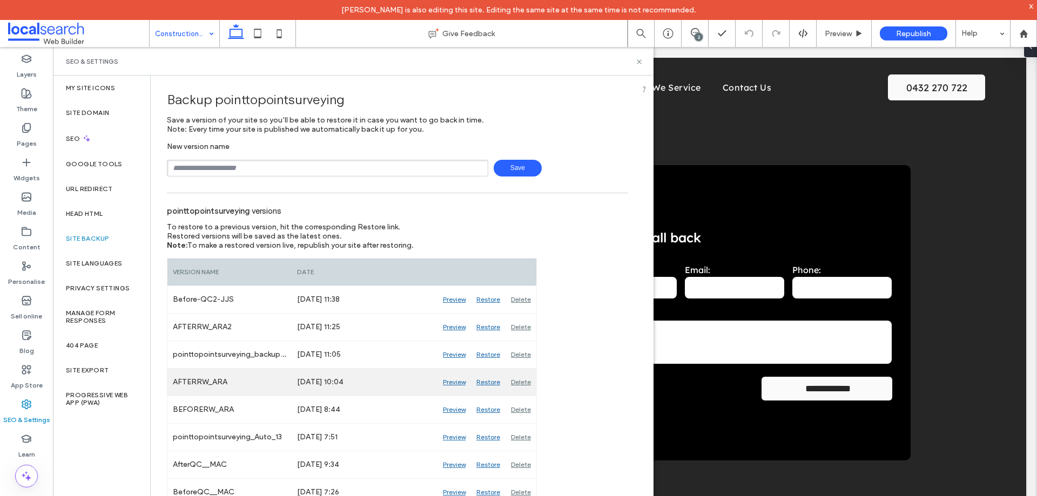
click at [452, 382] on div "Preview" at bounding box center [453, 382] width 33 height 27
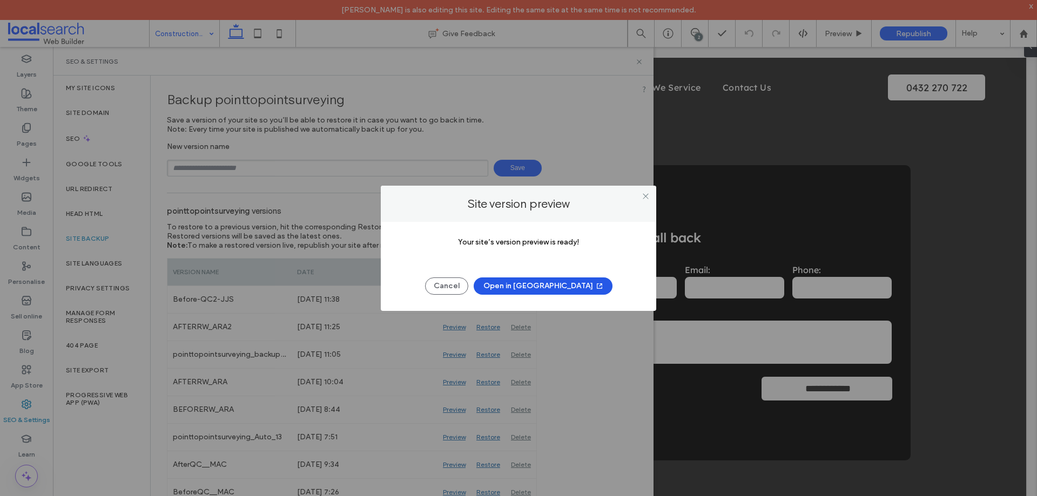
click at [551, 284] on button "Open in New Tab" at bounding box center [543, 286] width 139 height 17
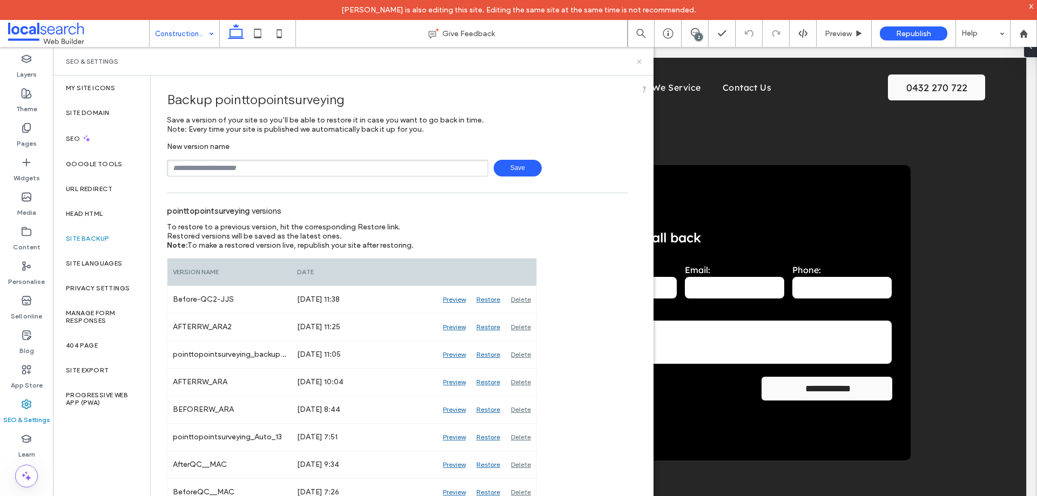
click at [637, 60] on icon at bounding box center [639, 62] width 8 height 8
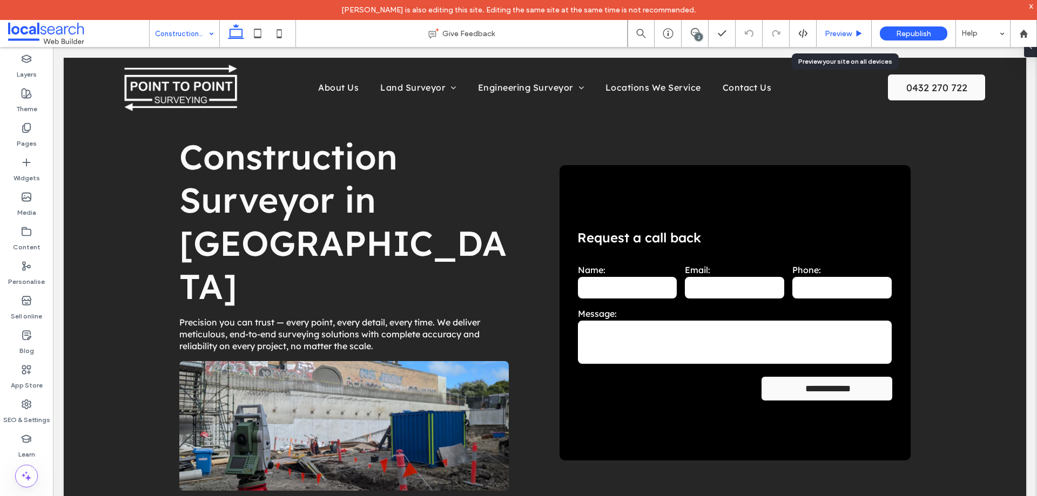
click at [835, 33] on span "Preview" at bounding box center [838, 33] width 27 height 9
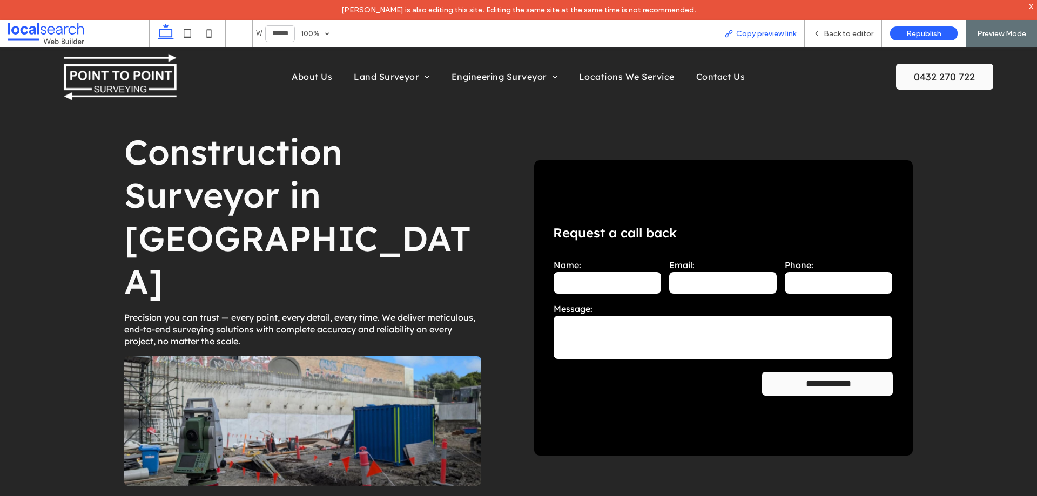
click at [756, 35] on span "Copy preview link" at bounding box center [766, 33] width 60 height 9
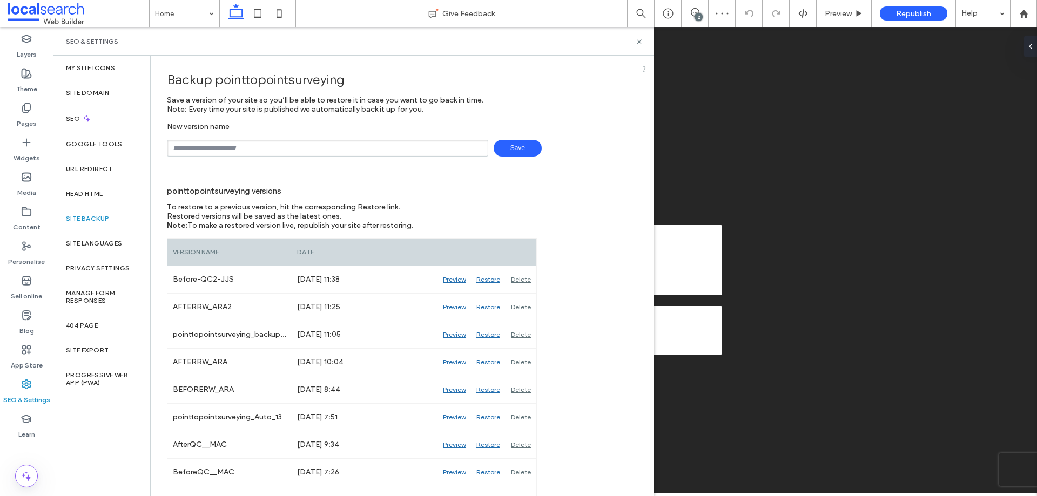
type input "**********"
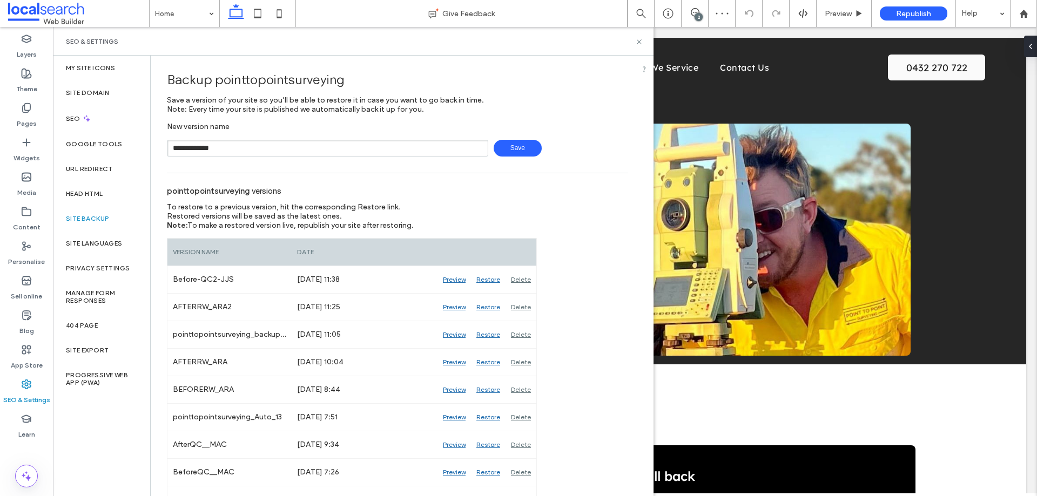
click at [524, 152] on span "Save" at bounding box center [518, 148] width 48 height 17
click at [618, 91] on div "Backup pointtopointsurveying" at bounding box center [397, 80] width 461 height 32
click at [636, 41] on icon at bounding box center [639, 42] width 8 height 8
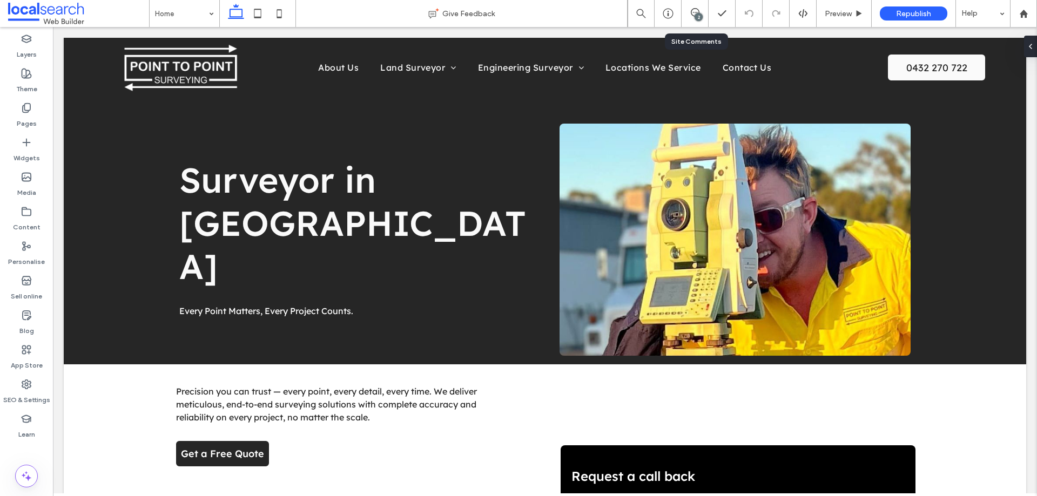
click at [695, 6] on div "2" at bounding box center [695, 13] width 27 height 27
click at [694, 17] on div "2" at bounding box center [695, 13] width 26 height 11
click at [694, 10] on icon at bounding box center [695, 12] width 9 height 9
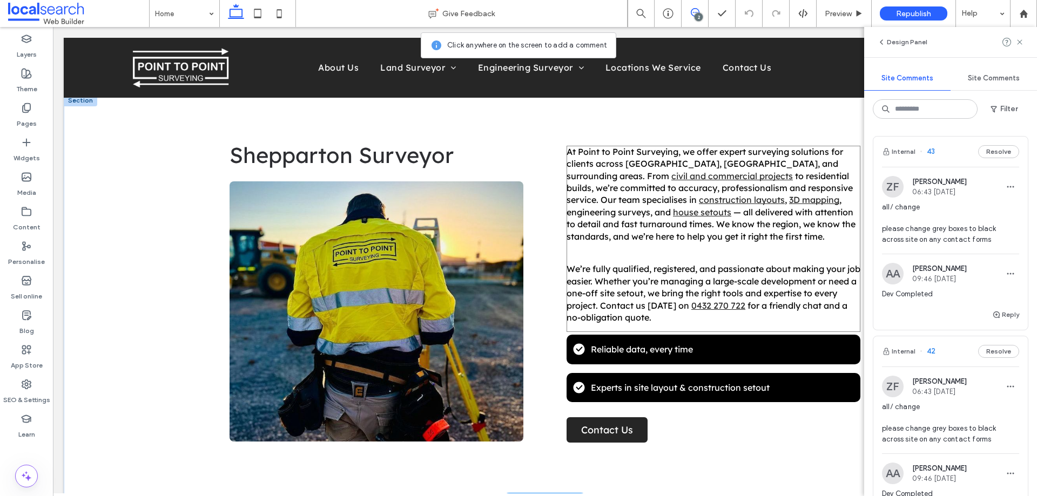
scroll to position [486, 0]
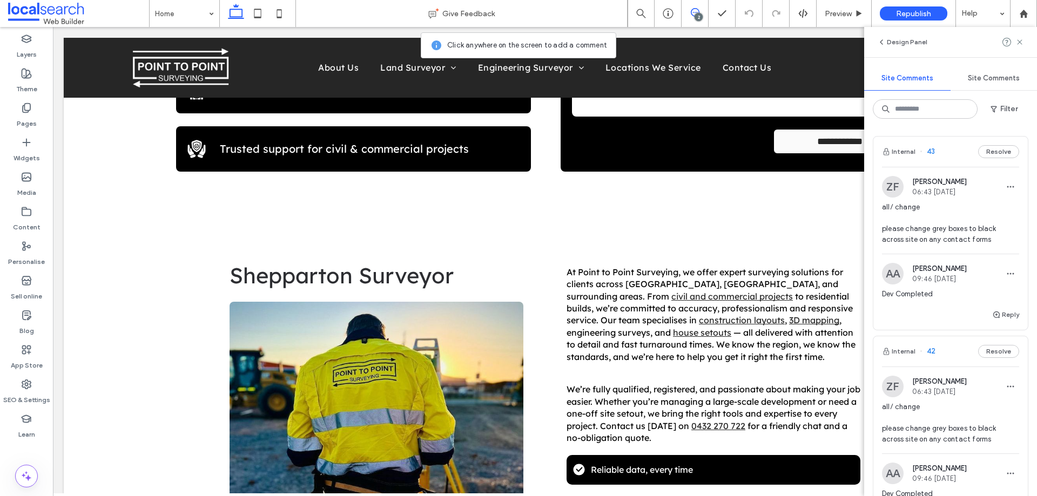
click at [942, 152] on div "Internal 43 Resolve" at bounding box center [950, 152] width 154 height 30
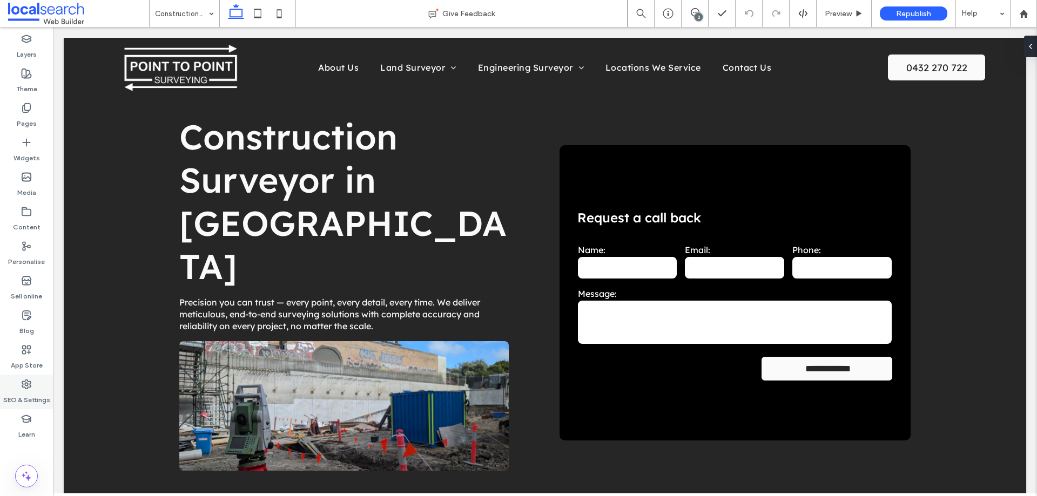
click at [29, 391] on label "SEO & Settings" at bounding box center [26, 397] width 47 height 15
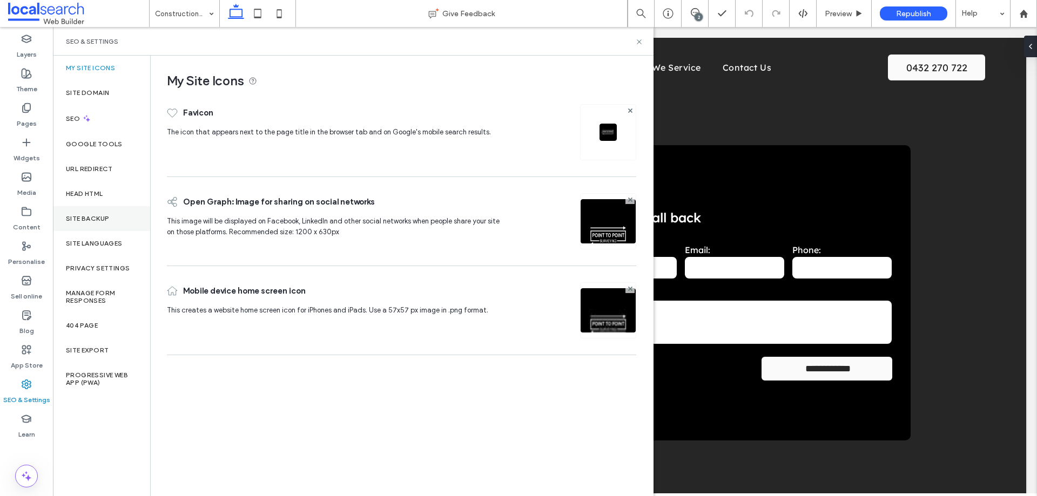
click at [87, 226] on div "Site backup" at bounding box center [101, 218] width 97 height 25
